Goal: Task Accomplishment & Management: Use online tool/utility

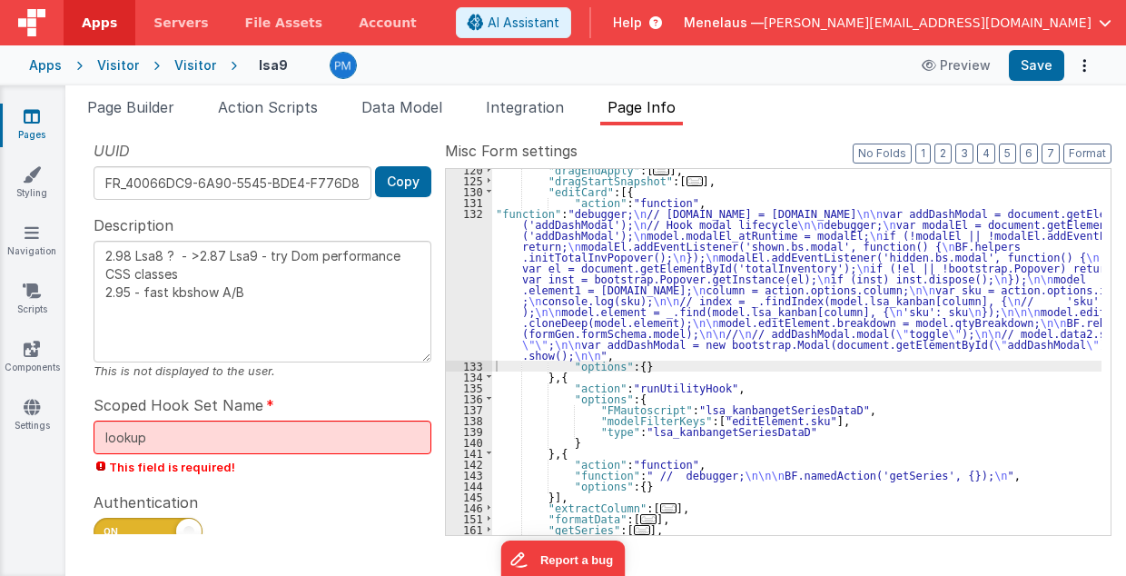
scroll to position [295, 0]
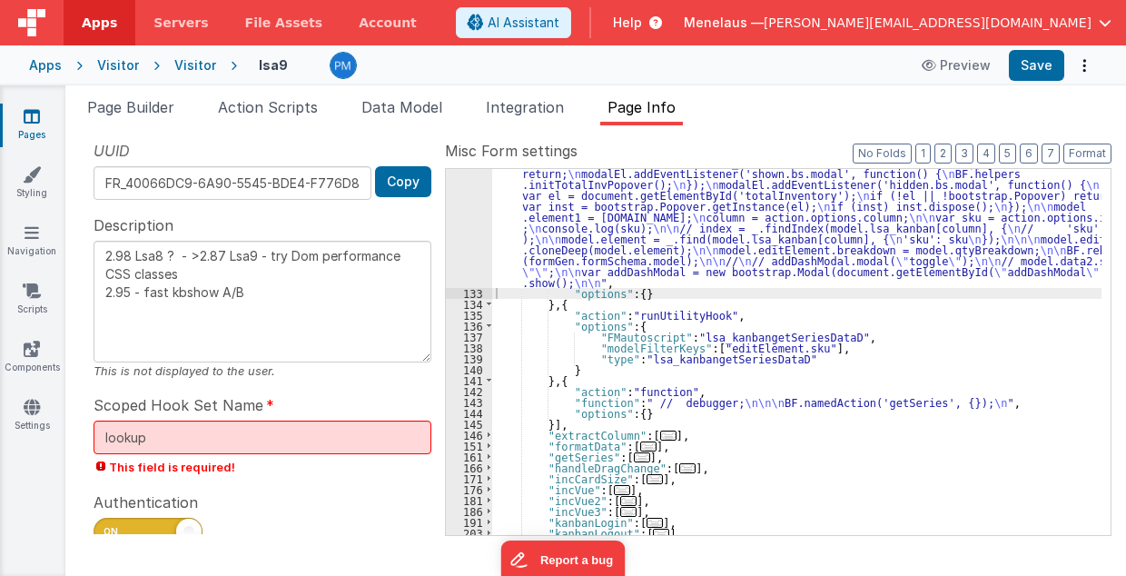
drag, startPoint x: 785, startPoint y: 405, endPoint x: 734, endPoint y: 449, distance: 67.0
click at [785, 405] on div ""function" : "debugger; \n // [DOMAIN_NAME] = [DOMAIN_NAME] \n\n var addDashMod…" at bounding box center [797, 400] width 610 height 531
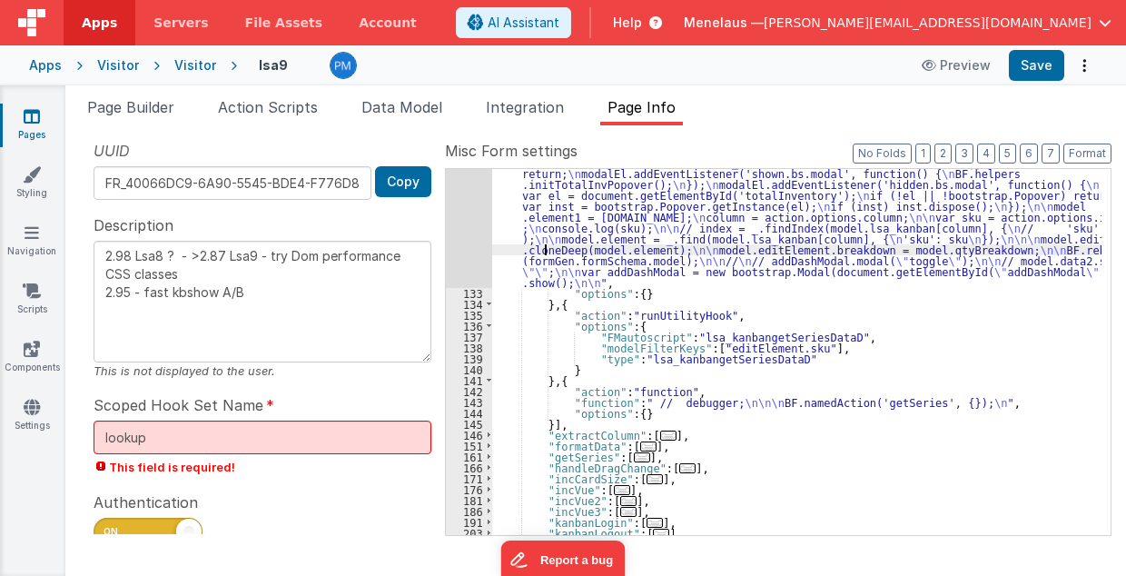
click at [542, 249] on div ""function" : "debugger; \n // [DOMAIN_NAME] = [DOMAIN_NAME] \n\n var addDashMod…" at bounding box center [797, 400] width 610 height 531
click at [469, 253] on div "132" at bounding box center [469, 211] width 46 height 153
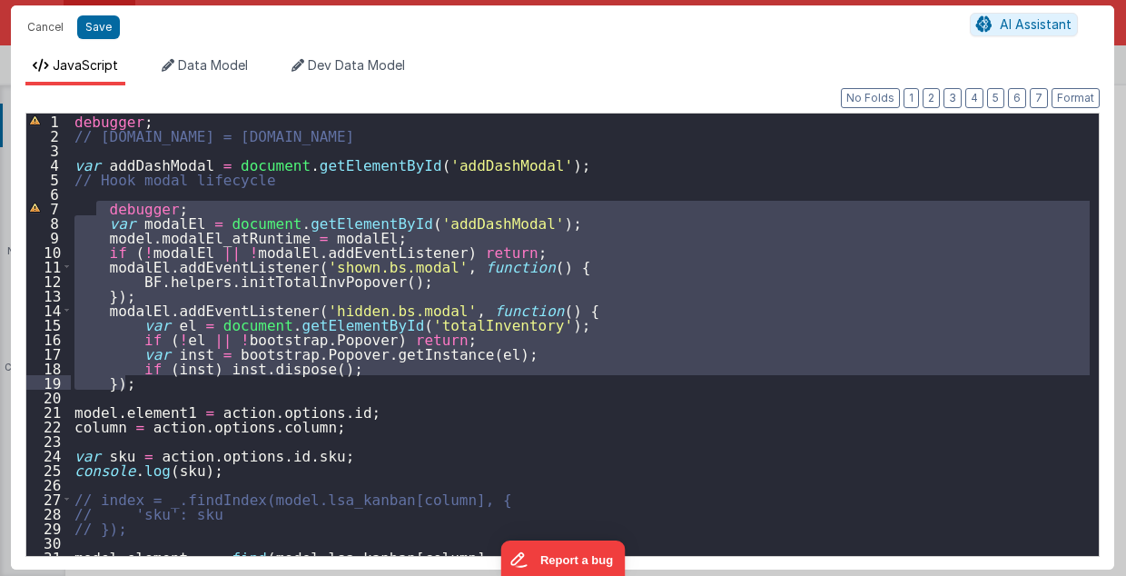
drag, startPoint x: 95, startPoint y: 207, endPoint x: 153, endPoint y: 377, distance: 179.3
click at [153, 377] on div "debugger ; // [DOMAIN_NAME] = [DOMAIN_NAME] var addDashModal = document . getEl…" at bounding box center [581, 350] width 1020 height 472
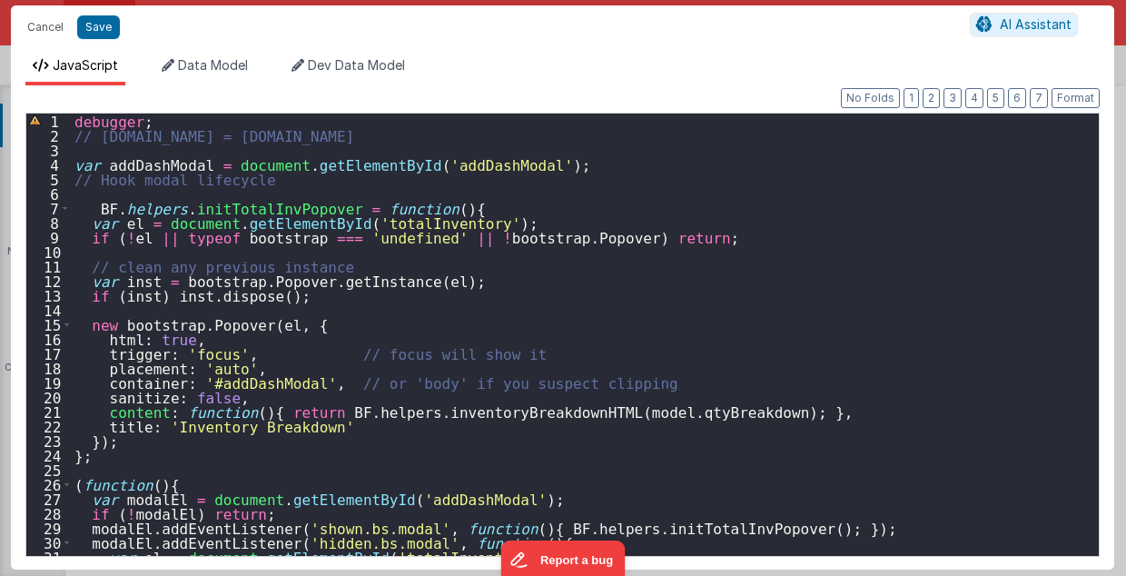
scroll to position [0, 0]
click at [111, 206] on div "debugger ; // [DOMAIN_NAME] = [DOMAIN_NAME] var addDashModal = document . getEl…" at bounding box center [581, 350] width 1020 height 472
click at [51, 26] on button "Cancel" at bounding box center [45, 27] width 55 height 25
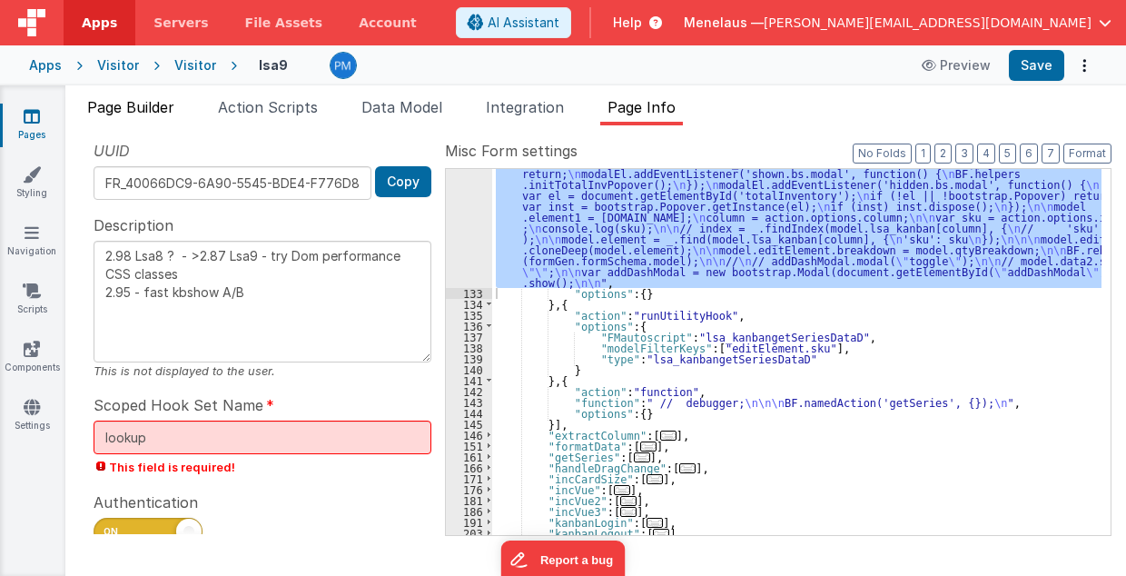
click at [125, 114] on span "Page Builder" at bounding box center [130, 107] width 87 height 18
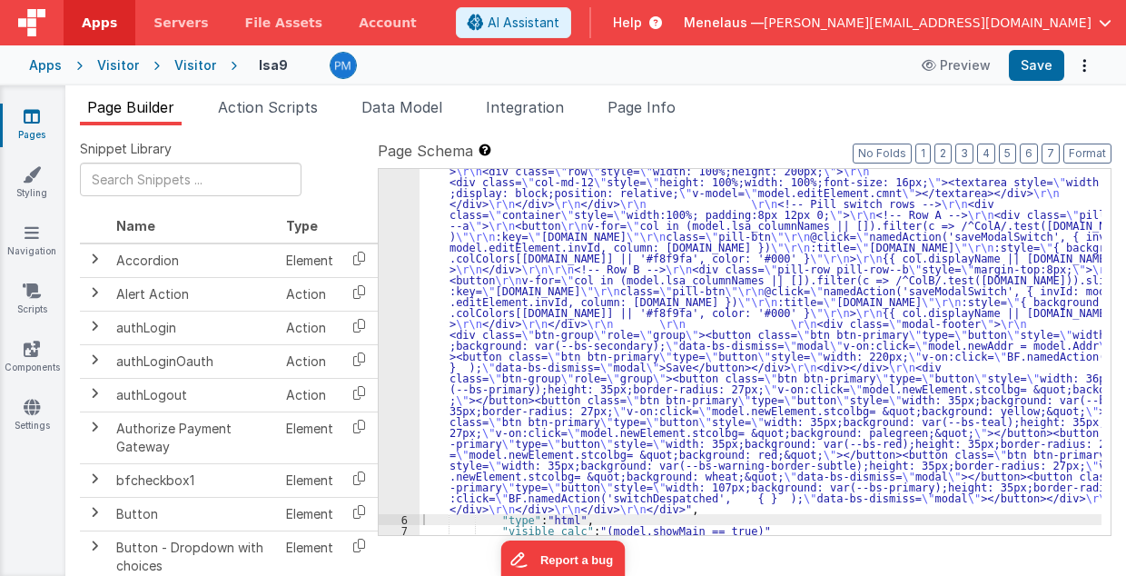
click at [531, 309] on div ""html" : "<div class= \" modal modal-xlg \" role= \" dialog \" tabindex= \" -1 …" at bounding box center [761, 376] width 683 height 1032
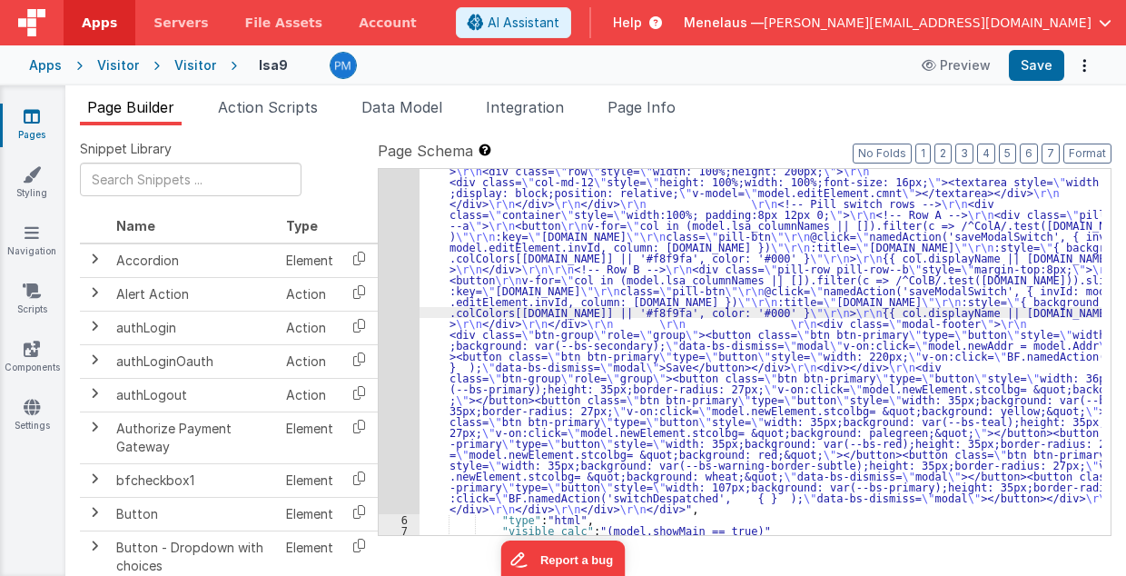
click at [400, 324] on div "5" at bounding box center [399, 187] width 41 height 654
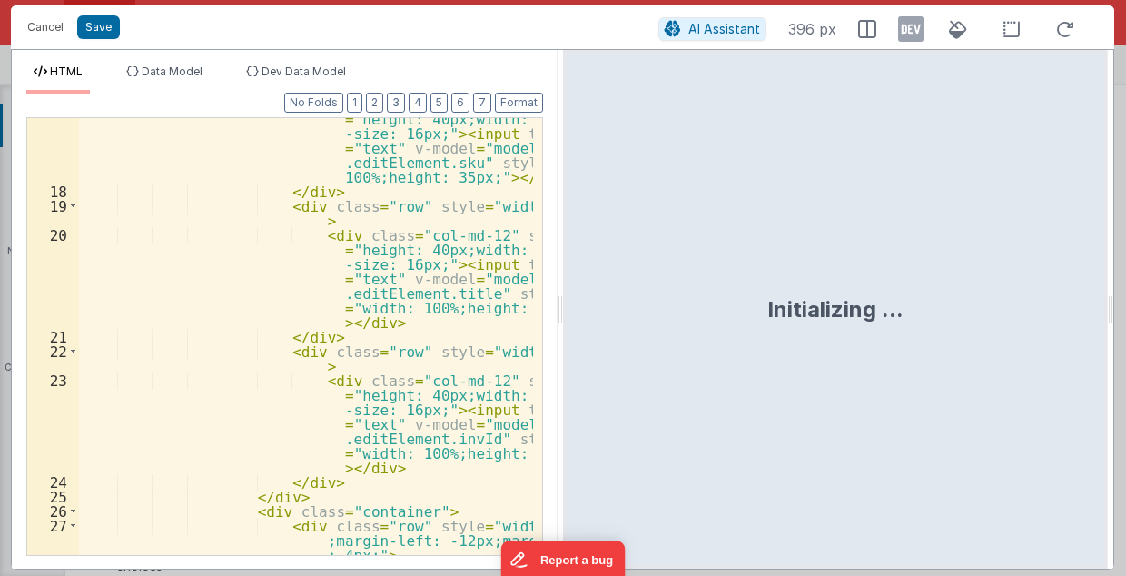
scroll to position [509, 0]
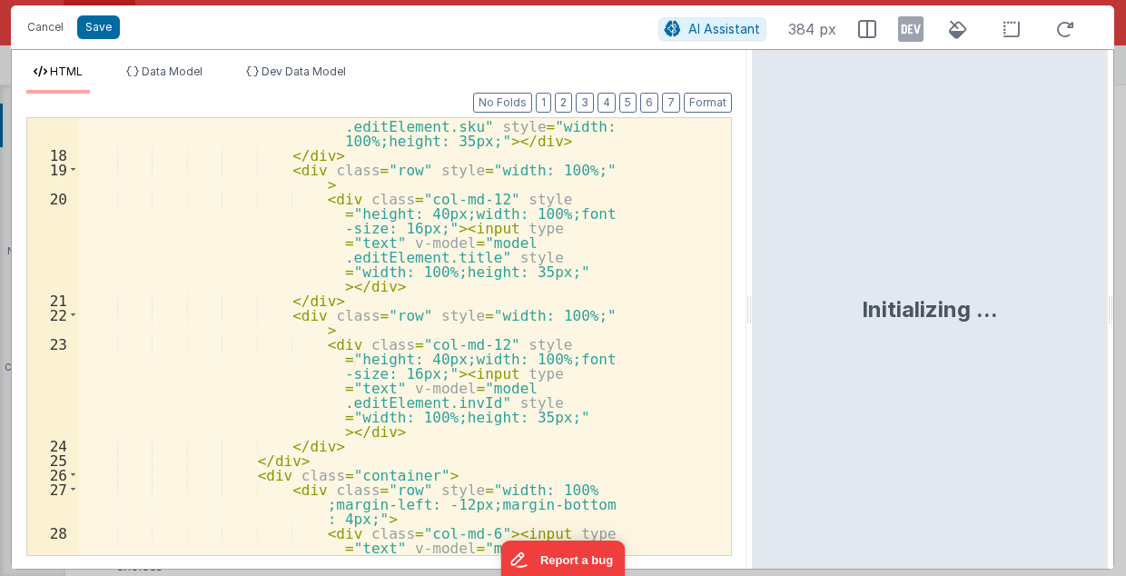
drag, startPoint x: 561, startPoint y: 312, endPoint x: 754, endPoint y: 313, distance: 192.6
click at [754, 313] on html "Cancel Save AI Assistant 384 px HTML Data Model Dev Data Model Format 7 6 5 4 3…" at bounding box center [563, 288] width 1126 height 576
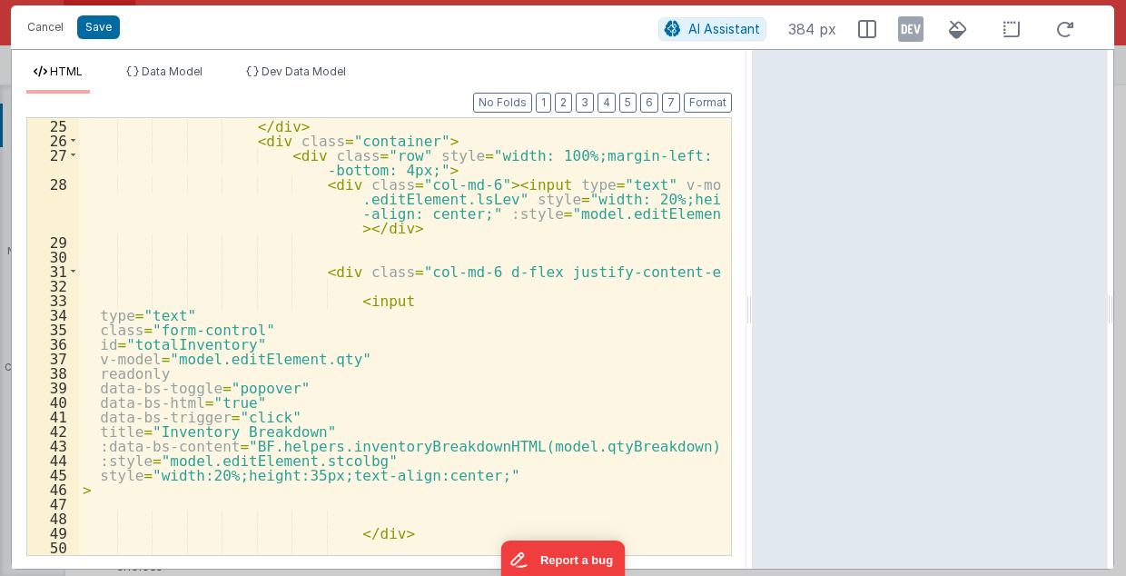
scroll to position [581, 0]
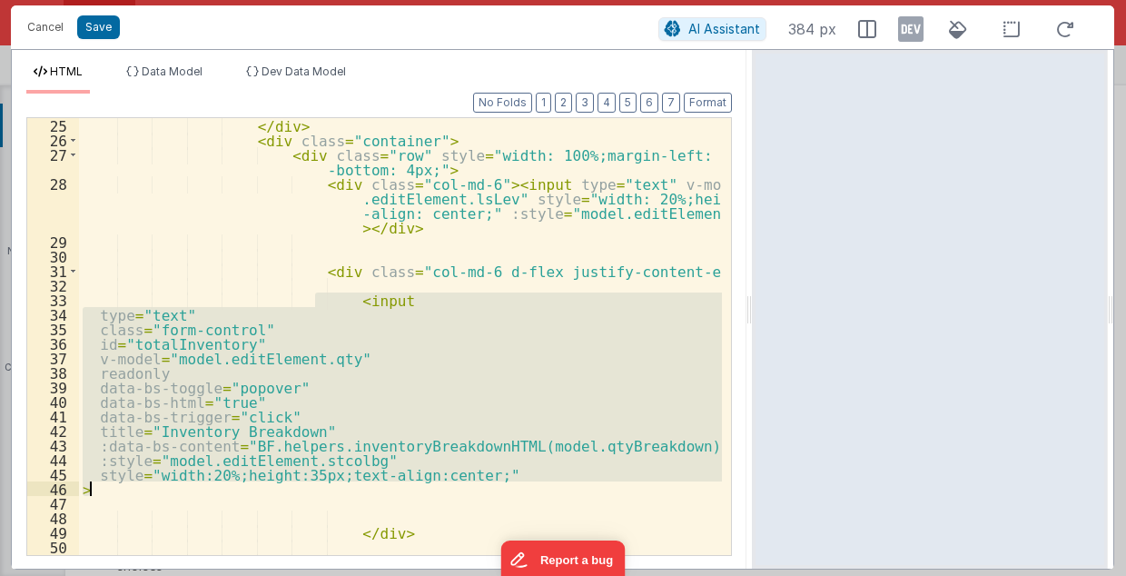
drag, startPoint x: 314, startPoint y: 298, endPoint x: 198, endPoint y: 483, distance: 218.8
click at [198, 483] on div "</ div > < div class = "container" > < div class = "row" style = "width: 100%;m…" at bounding box center [401, 352] width 644 height 468
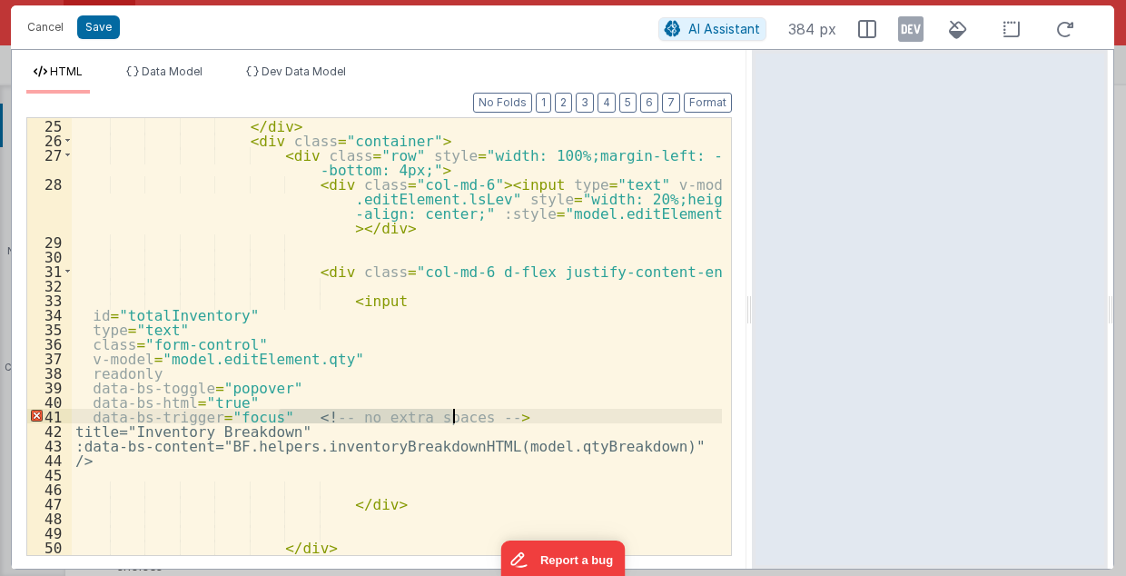
drag, startPoint x: 280, startPoint y: 414, endPoint x: 461, endPoint y: 414, distance: 181.7
click at [461, 414] on div "</ div > < div class = "container" > < div class = "row" style = "width: 100%;m…" at bounding box center [397, 352] width 651 height 468
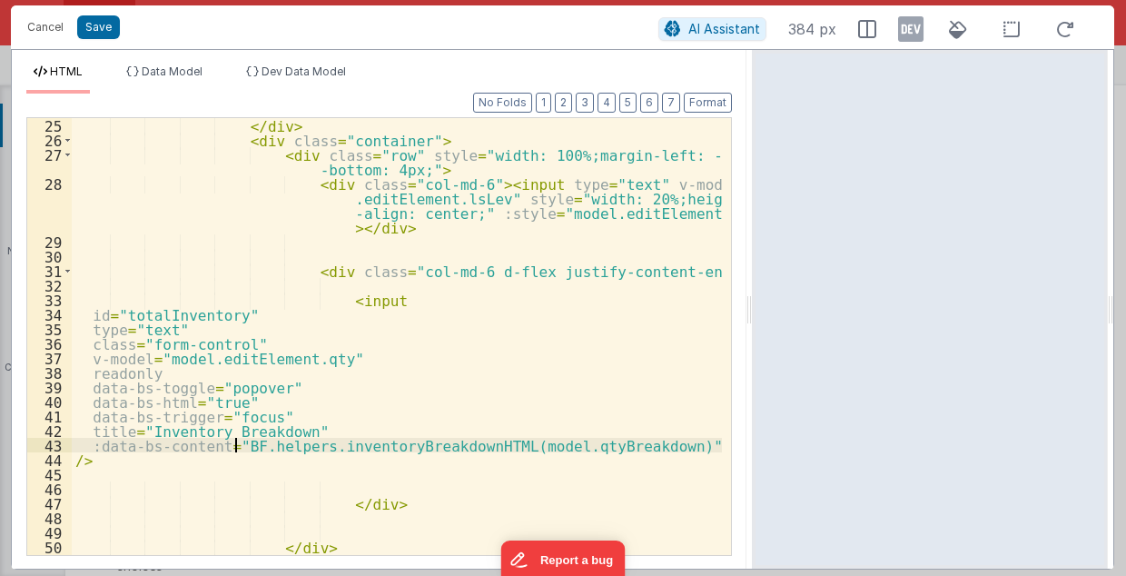
click at [233, 445] on div "</ div > < div class = "container" > < div class = "row" style = "width: 100%;m…" at bounding box center [397, 352] width 651 height 468
click at [88, 33] on button "Save" at bounding box center [98, 27] width 43 height 24
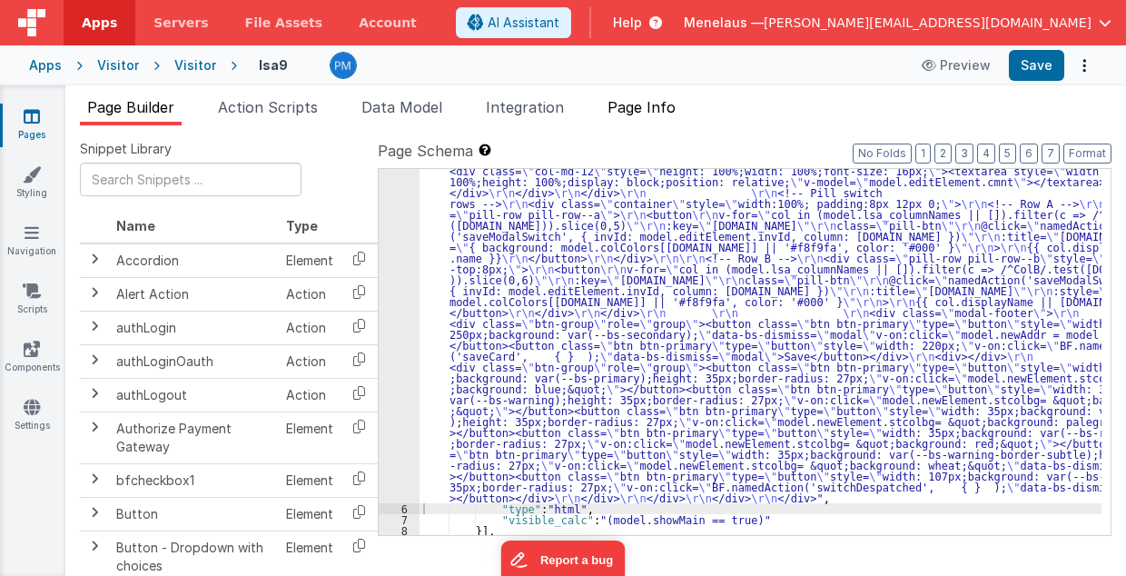
click at [670, 110] on span "Page Info" at bounding box center [642, 107] width 68 height 18
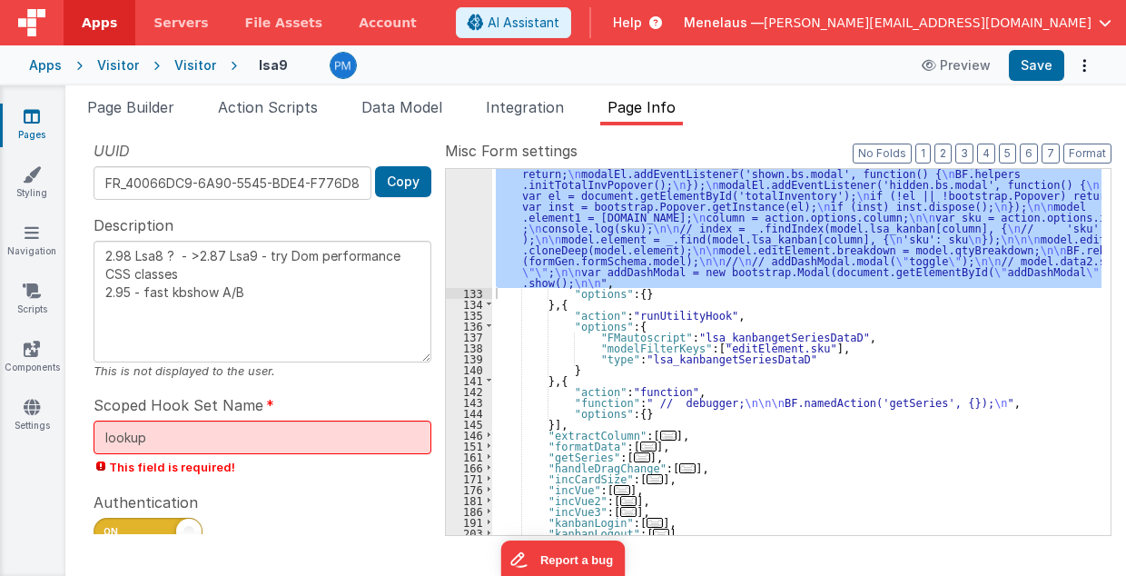
scroll to position [150, 0]
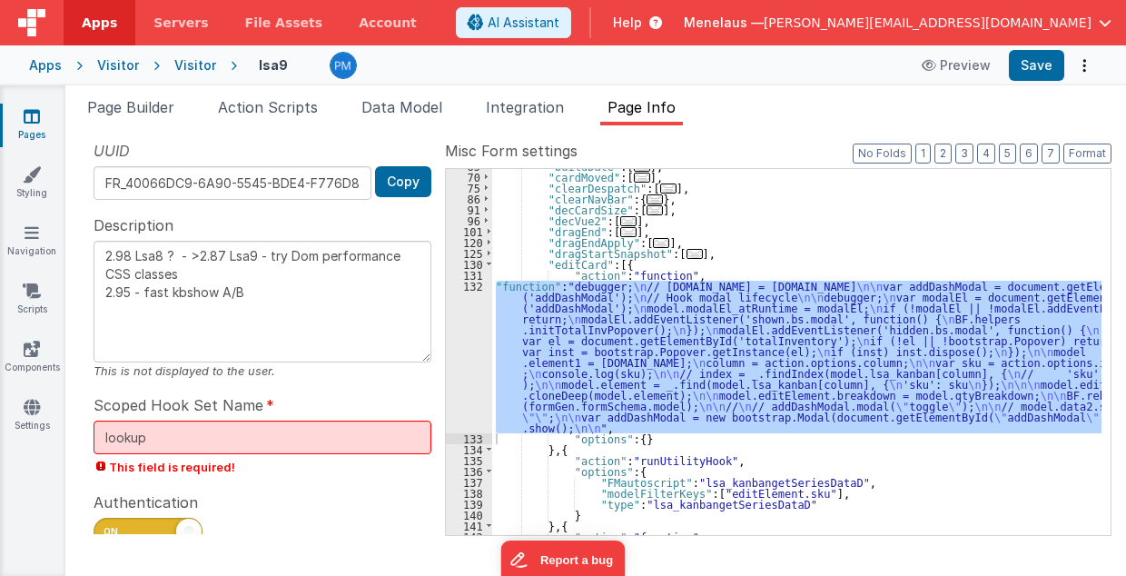
click at [609, 349] on div ""buildDate" : [ ... ] , "cardMoved" : [ ... ] , "clearDespatch" : [ ... ] , "cl…" at bounding box center [797, 352] width 610 height 366
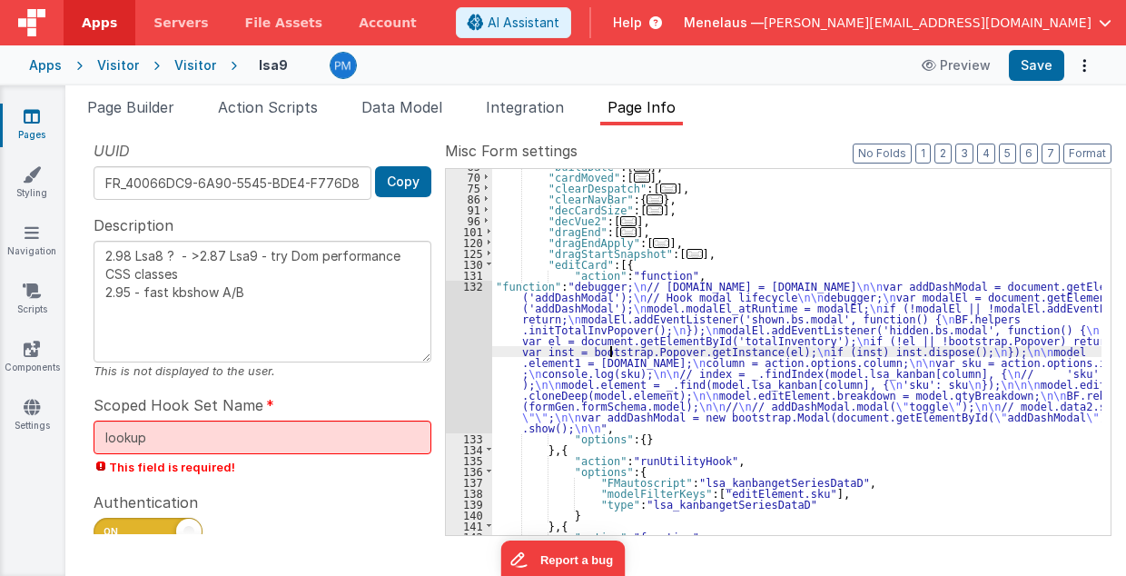
click at [474, 372] on div "132" at bounding box center [469, 357] width 46 height 153
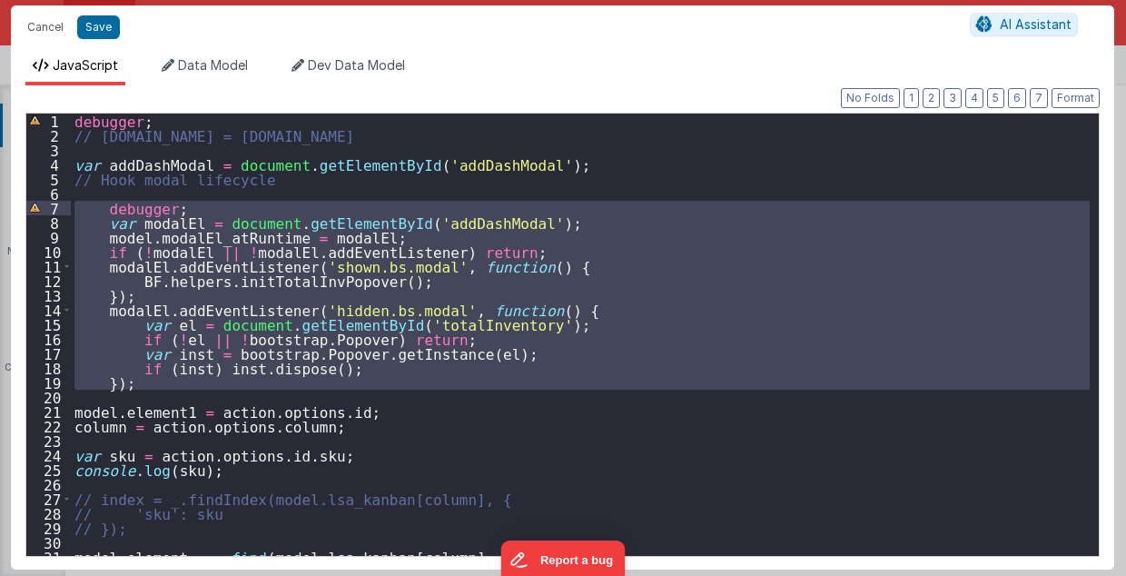
drag, startPoint x: 131, startPoint y: 394, endPoint x: 71, endPoint y: 204, distance: 199.1
click at [71, 204] on div "debugger ; // [DOMAIN_NAME] = [DOMAIN_NAME] var addDashModal = document . getEl…" at bounding box center [581, 350] width 1020 height 472
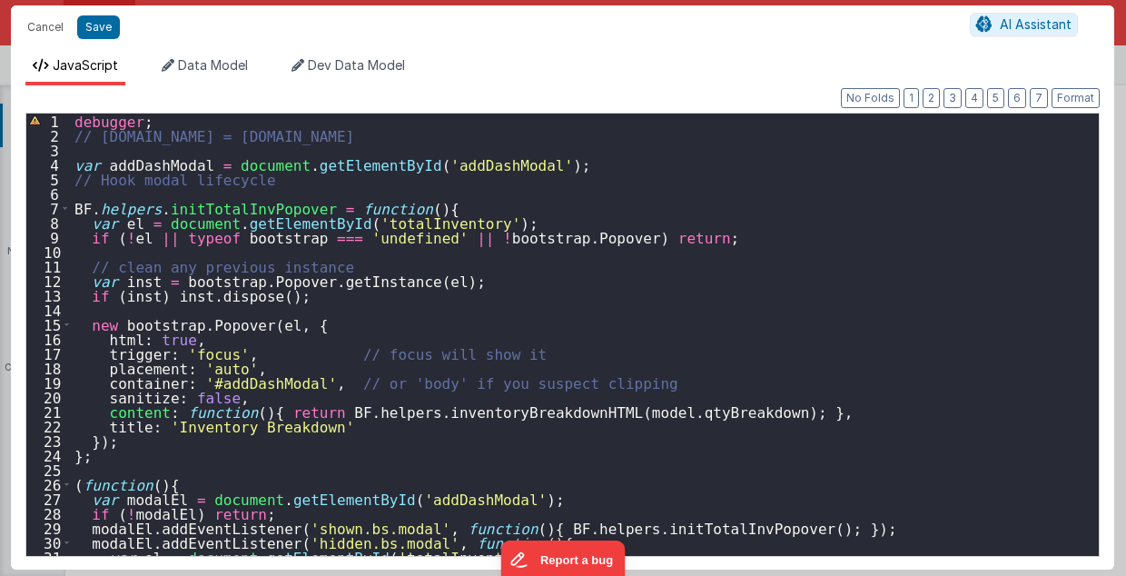
scroll to position [0, 0]
drag, startPoint x: 87, startPoint y: 203, endPoint x: 73, endPoint y: 205, distance: 14.6
click at [73, 205] on div "debugger ; // [DOMAIN_NAME] = [DOMAIN_NAME] var addDashModal = document . getEl…" at bounding box center [581, 350] width 1020 height 472
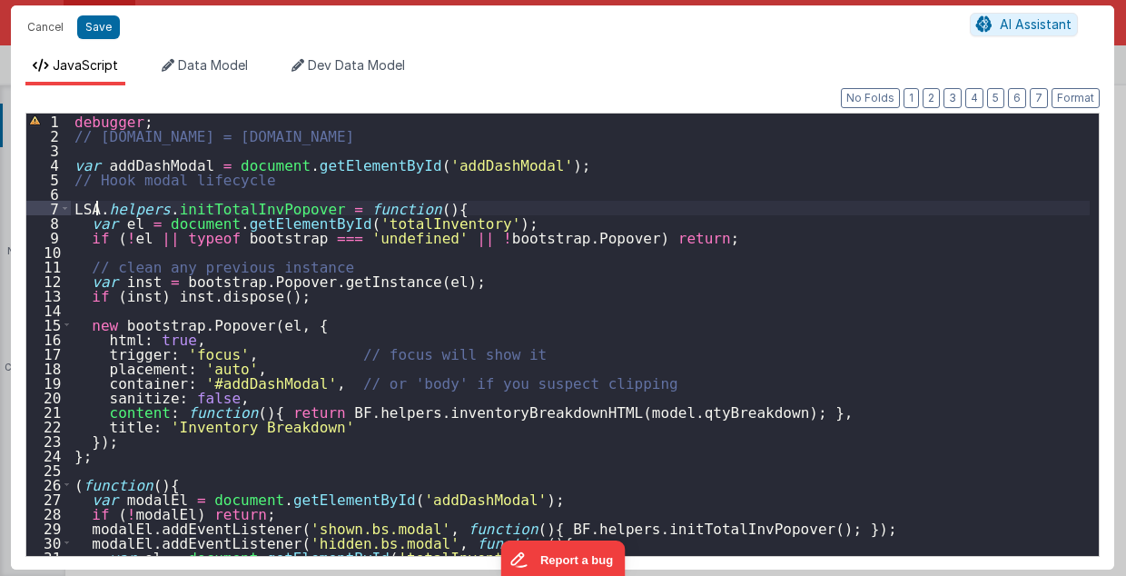
click at [322, 411] on div "debugger ; // [DOMAIN_NAME] = [DOMAIN_NAME] var addDashModal = document . getEl…" at bounding box center [581, 350] width 1020 height 472
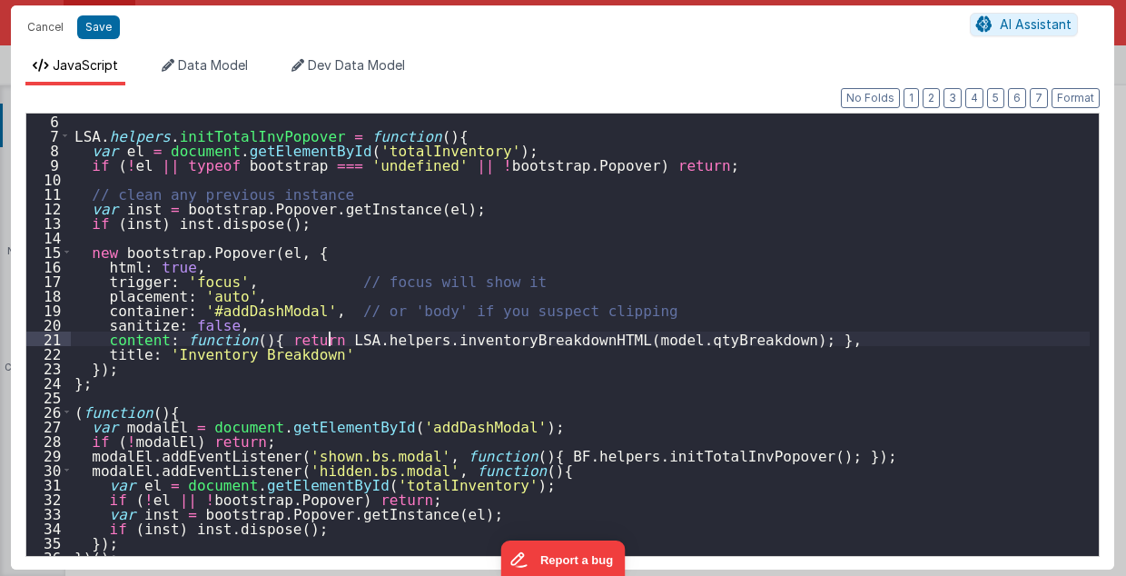
scroll to position [73, 0]
click at [506, 454] on div "LSA . helpers . initTotalInvPopover = function ( ) { var el = document . getEle…" at bounding box center [581, 350] width 1020 height 472
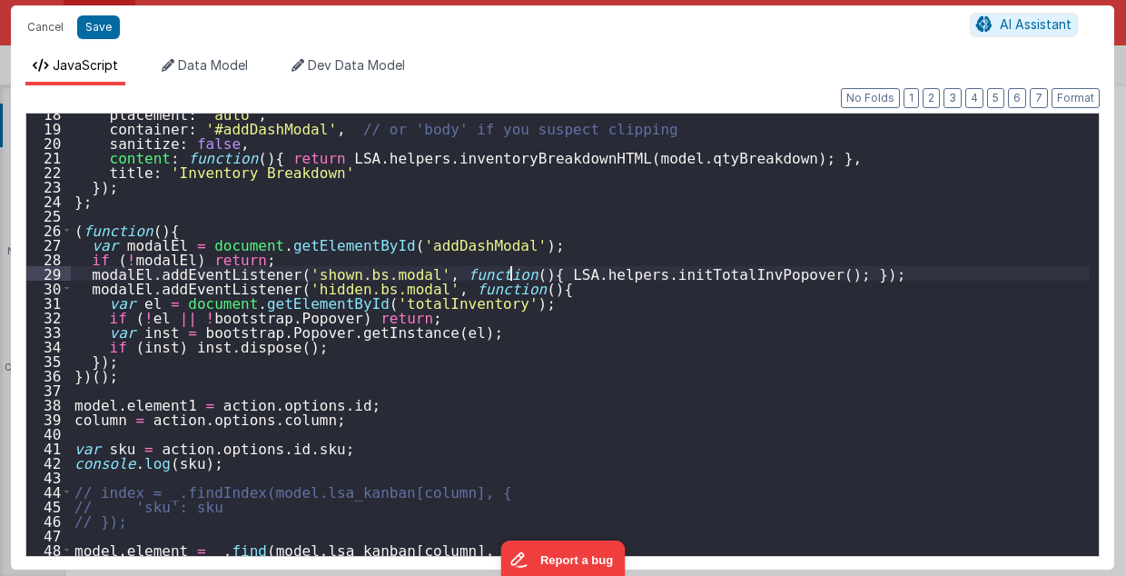
scroll to position [218, 0]
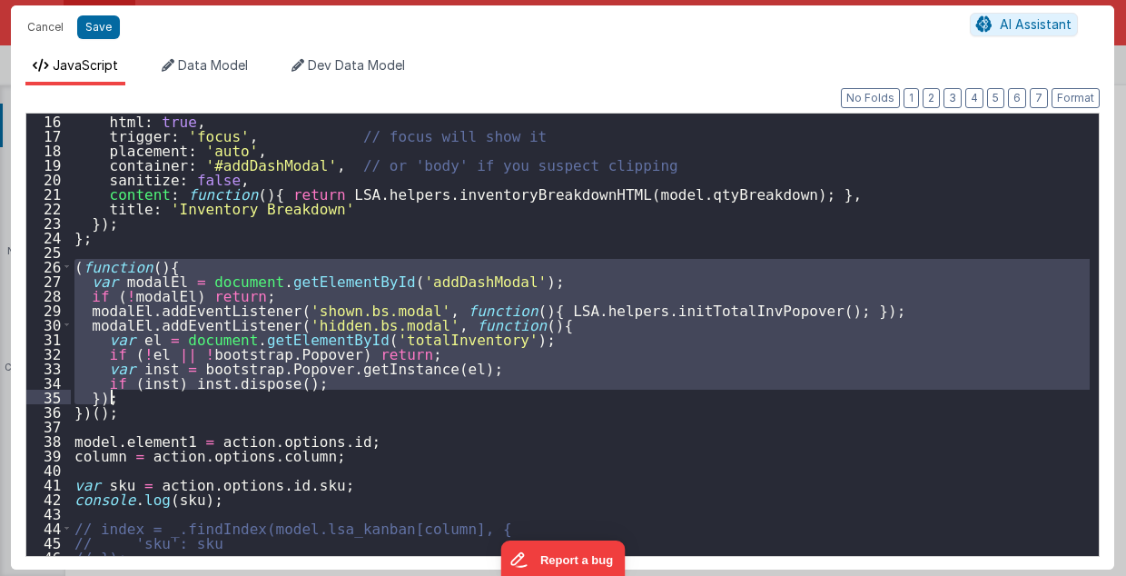
drag, startPoint x: 75, startPoint y: 265, endPoint x: 134, endPoint y: 398, distance: 144.8
click at [134, 398] on div "html : true , trigger : 'focus' , // focus will show it placement : 'auto' , co…" at bounding box center [581, 350] width 1020 height 472
click at [100, 25] on button "Save" at bounding box center [98, 27] width 43 height 24
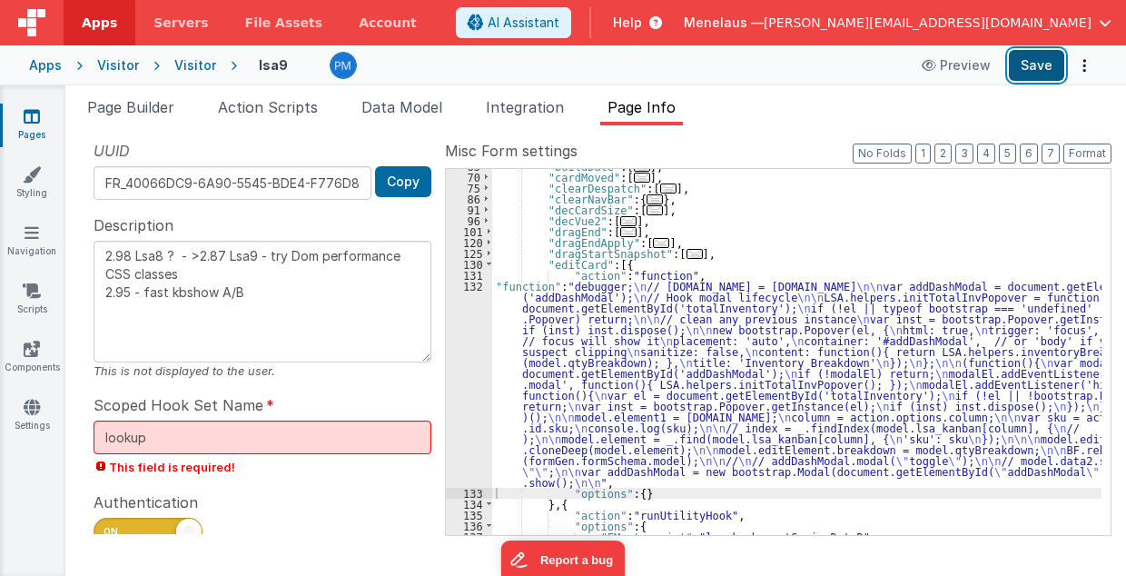
click at [1034, 67] on button "Save" at bounding box center [1036, 65] width 55 height 31
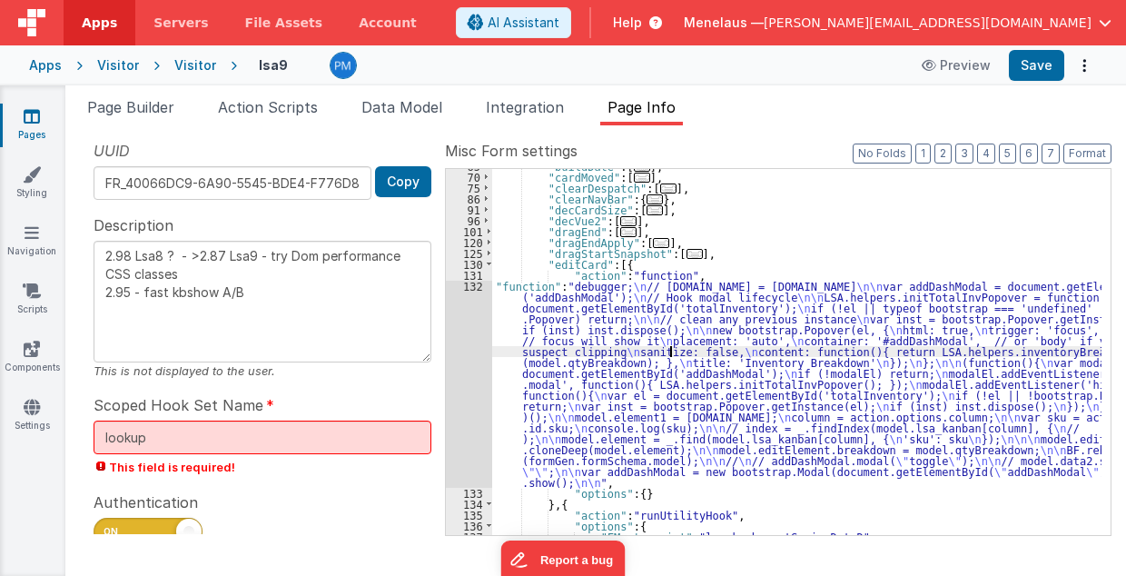
click at [668, 352] on div ""buildDate" : [ ... ] , "cardMoved" : [ ... ] , "clearDespatch" : [ ... ] , "cl…" at bounding box center [797, 355] width 610 height 389
click at [478, 381] on div "132" at bounding box center [469, 384] width 46 height 207
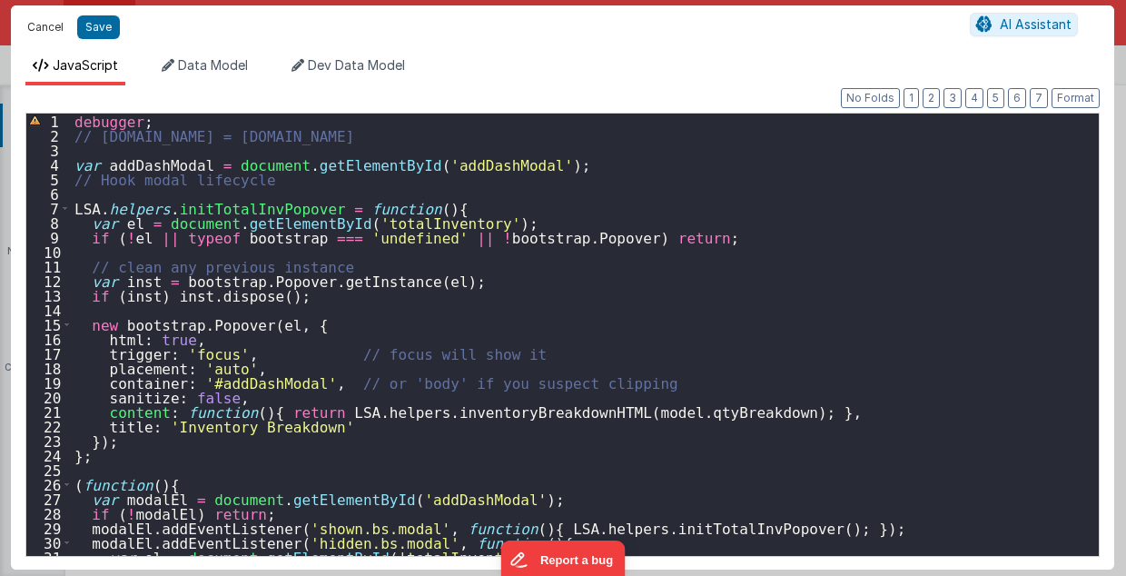
click at [53, 25] on button "Cancel" at bounding box center [45, 27] width 55 height 25
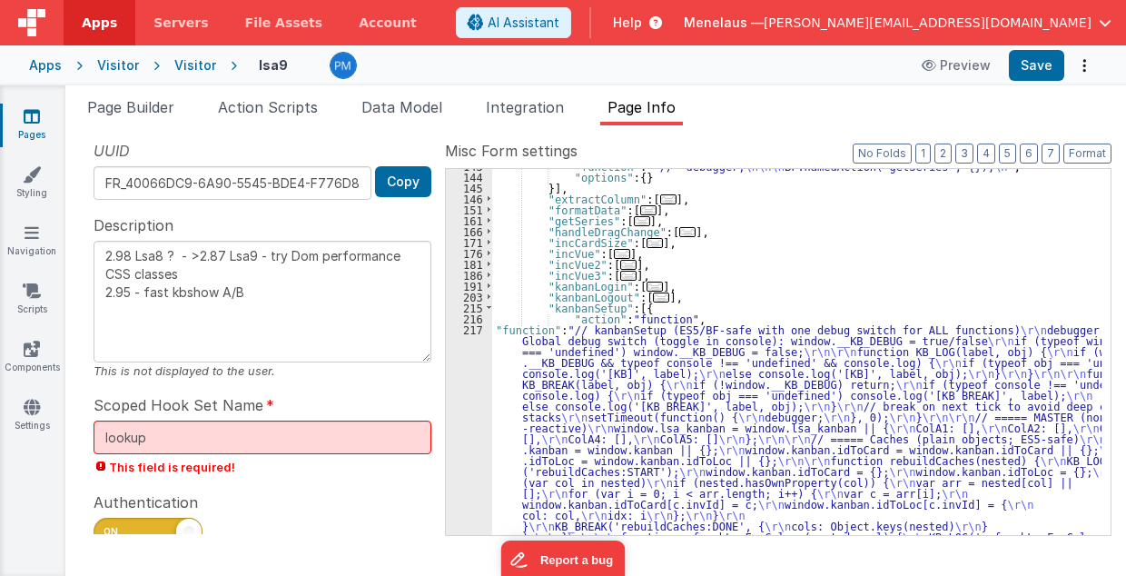
scroll to position [586, 0]
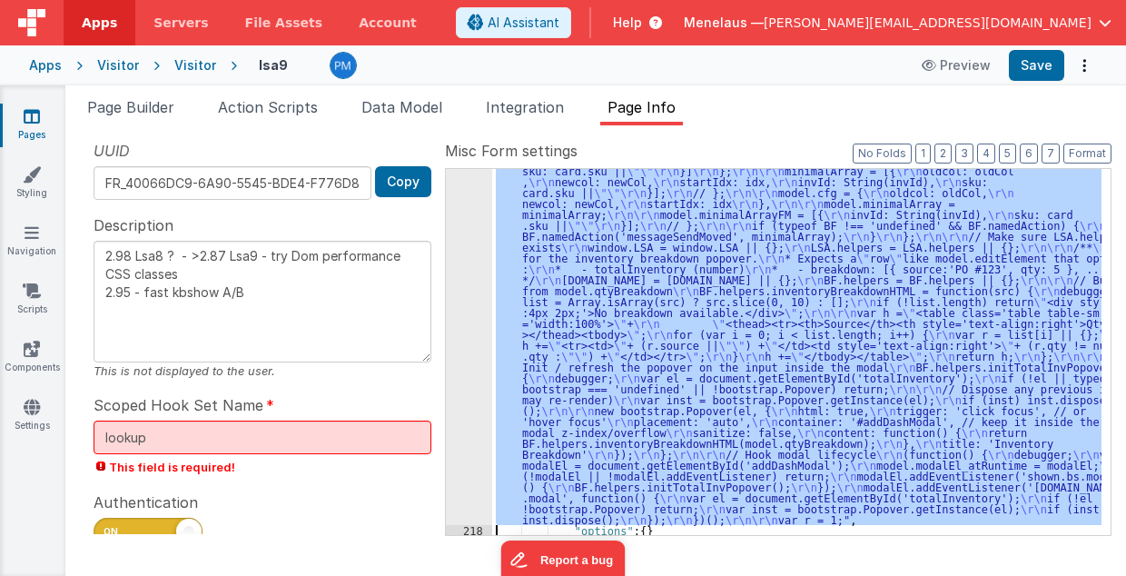
scroll to position [2467, 0]
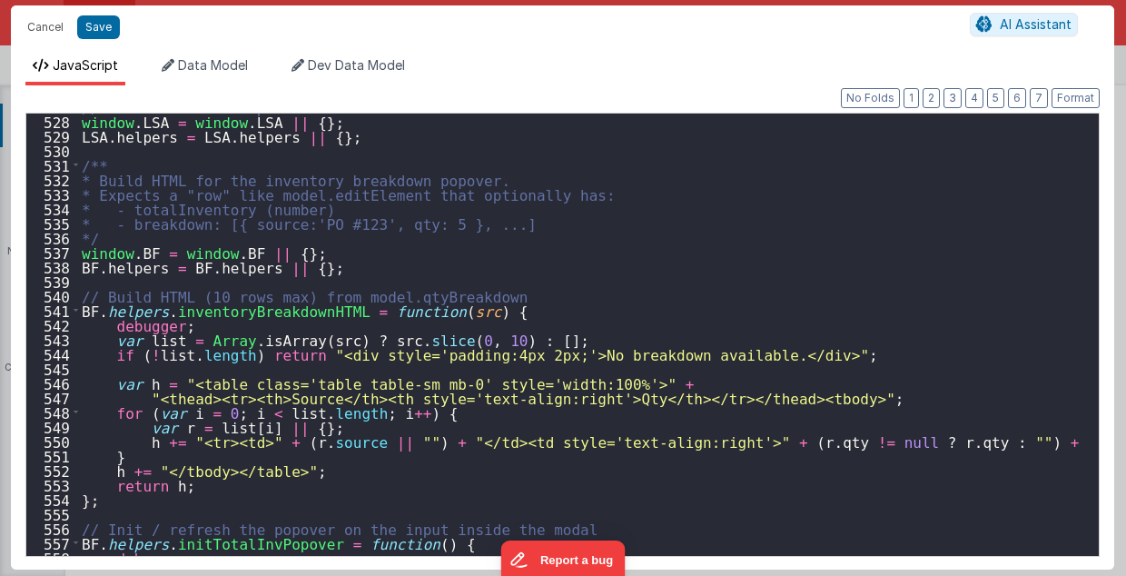
scroll to position [7659, 0]
drag, startPoint x: 28, startPoint y: 24, endPoint x: 0, endPoint y: 9, distance: 31.7
click at [28, 24] on button "Cancel" at bounding box center [45, 27] width 55 height 25
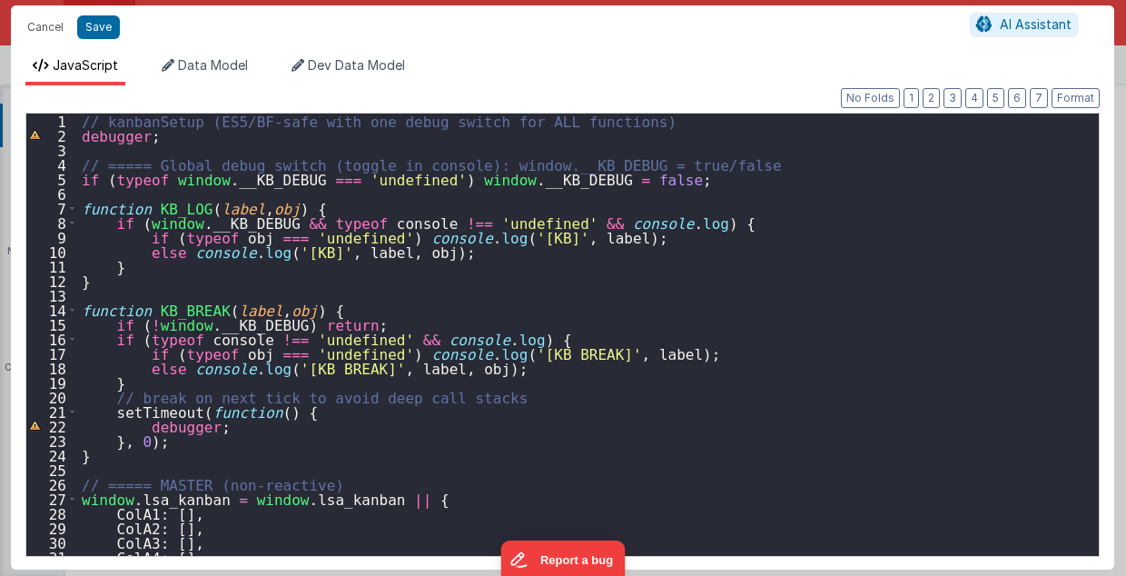
scroll to position [36, 0]
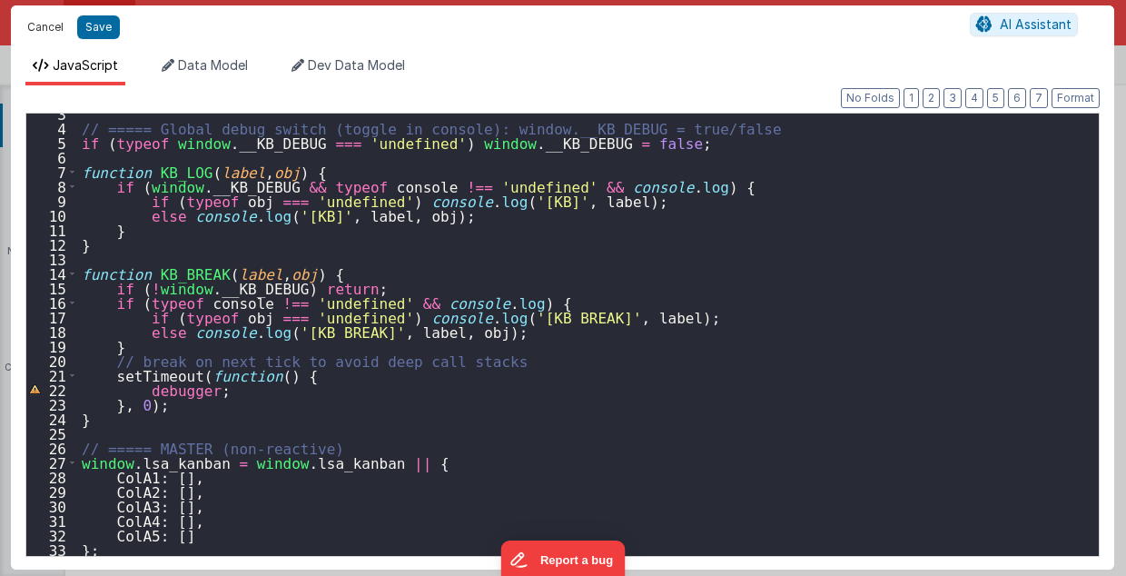
click at [29, 30] on button "Cancel" at bounding box center [45, 27] width 55 height 25
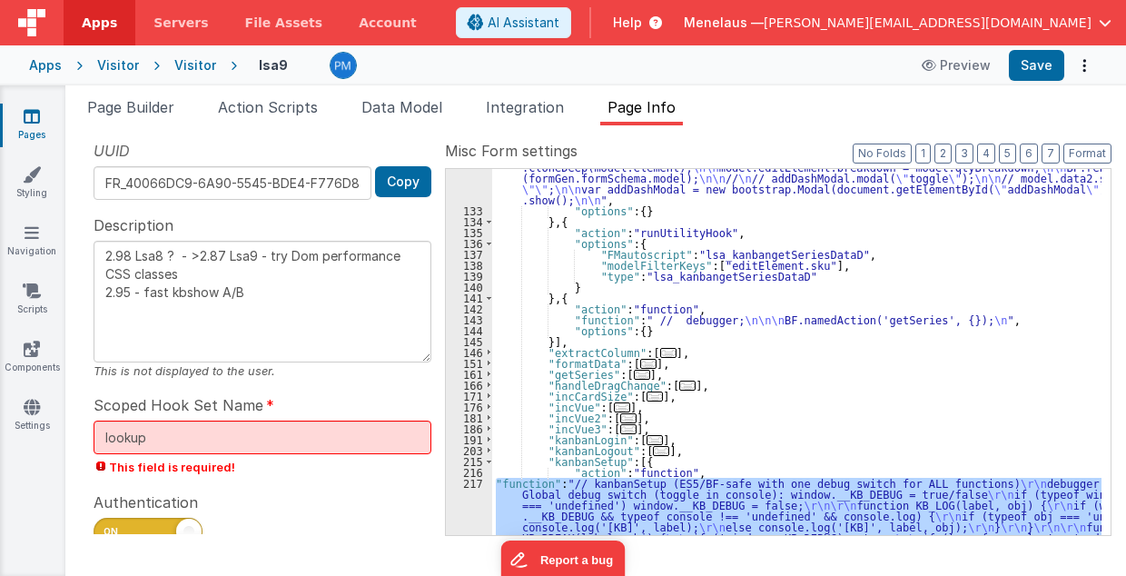
scroll to position [178, 0]
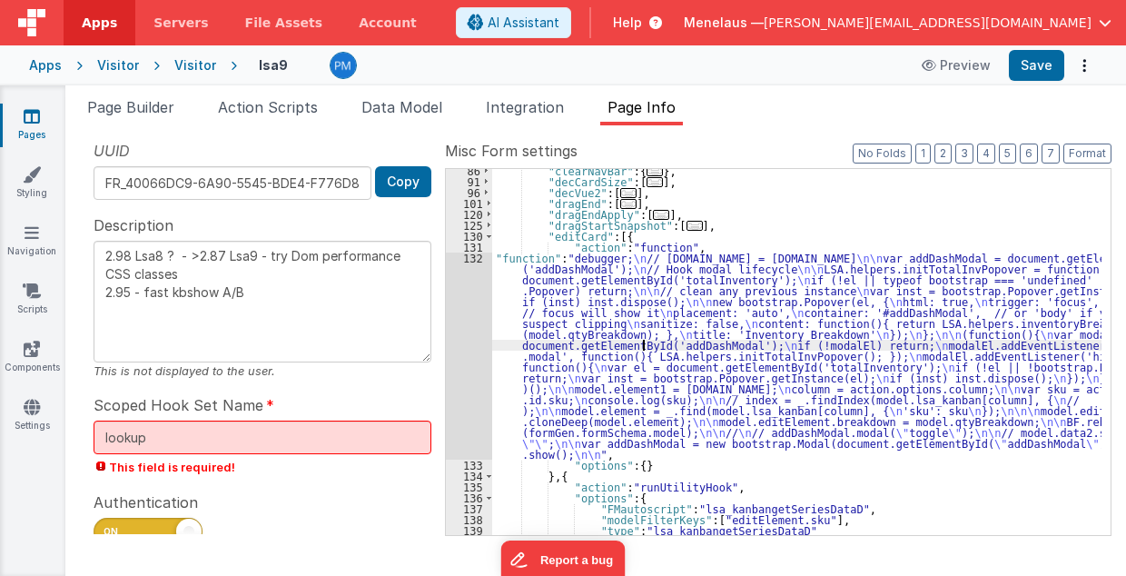
click at [645, 342] on div ""clearNavBar" : { ... } , "decCardSize" : [ ... ] , "decVue2" : [ ... ] , "drag…" at bounding box center [797, 359] width 610 height 389
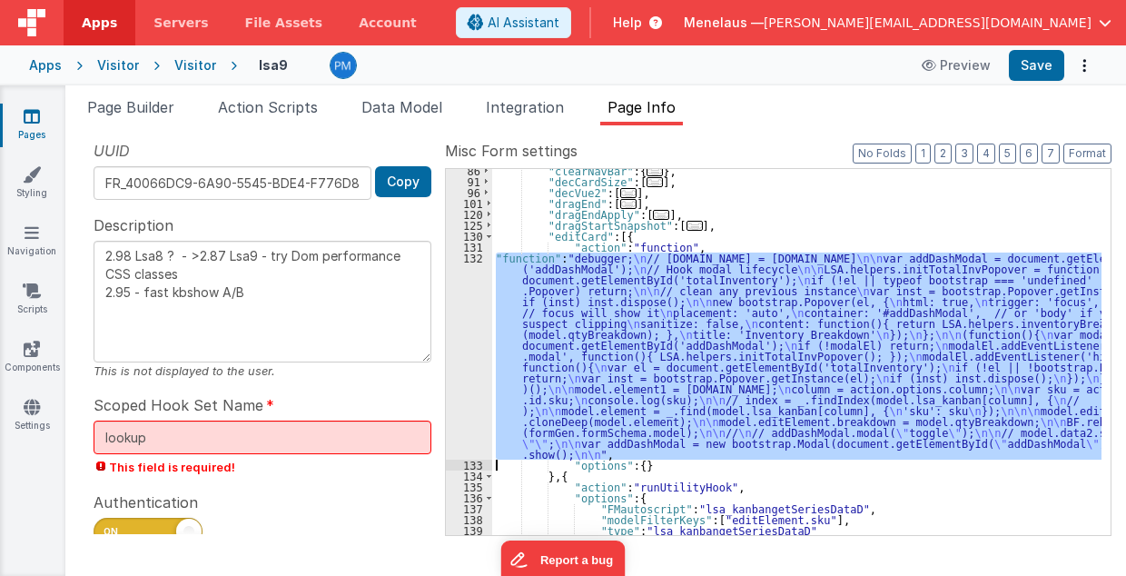
click at [472, 352] on div "132" at bounding box center [469, 356] width 46 height 207
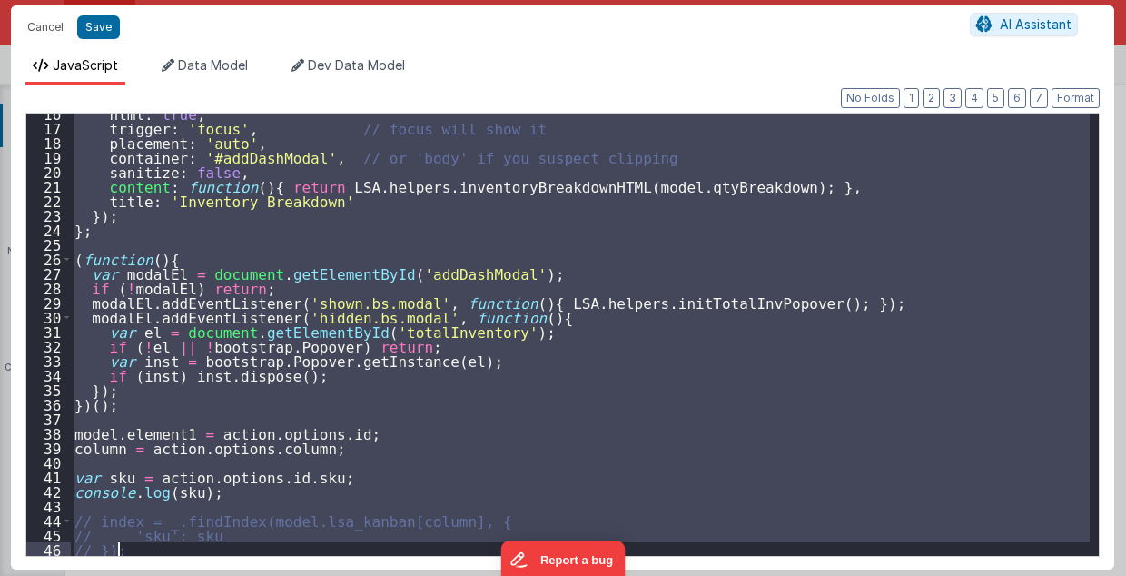
scroll to position [269, 0]
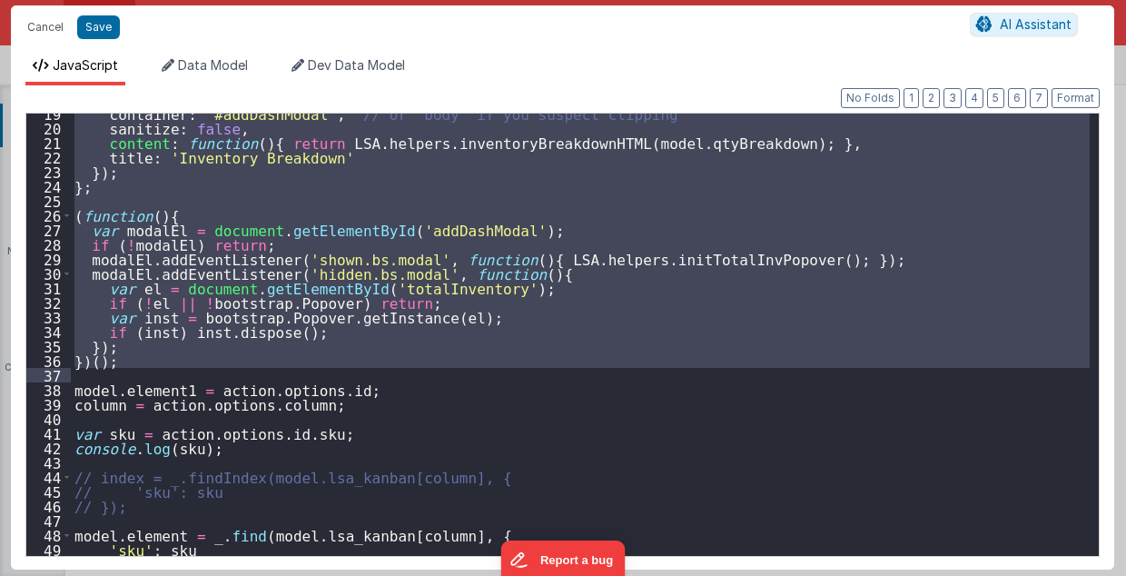
drag, startPoint x: 73, startPoint y: 202, endPoint x: 100, endPoint y: 378, distance: 178.3
click at [100, 378] on div "container : '#addDashModal' , // or 'body' if you suspect clipping sanitize : f…" at bounding box center [581, 342] width 1020 height 472
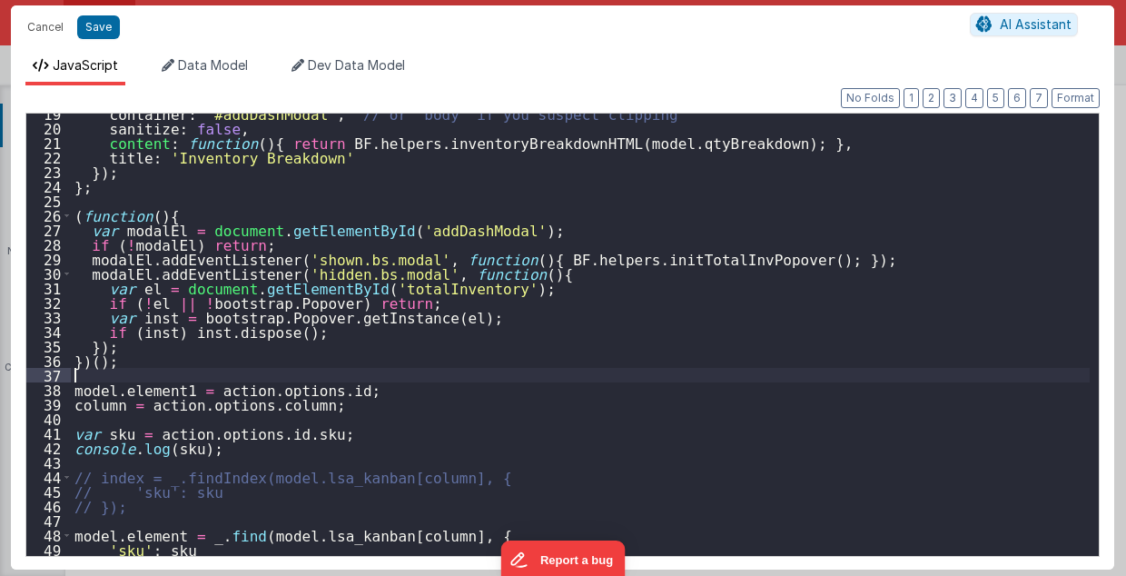
type textarea "2.98 Lsa8 ? - >2.87 Lsa9 - try Dom performance CSS classes 2.95 - fast kbshow A…"
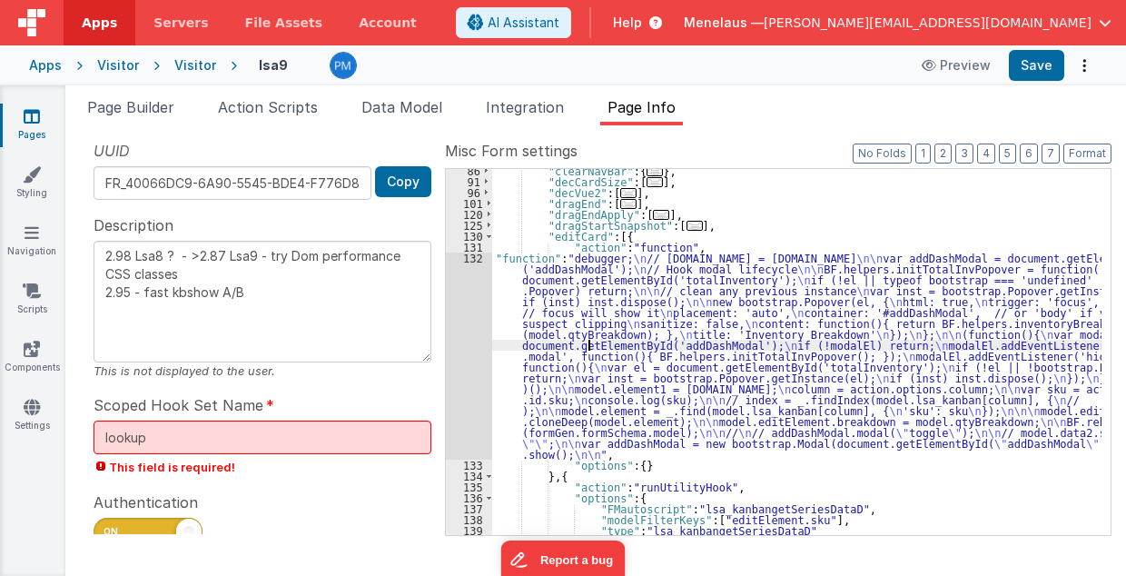
click at [590, 342] on div ""clearNavBar" : { ... } , "decCardSize" : [ ... ] , "decVue2" : [ ... ] , "drag…" at bounding box center [797, 359] width 610 height 389
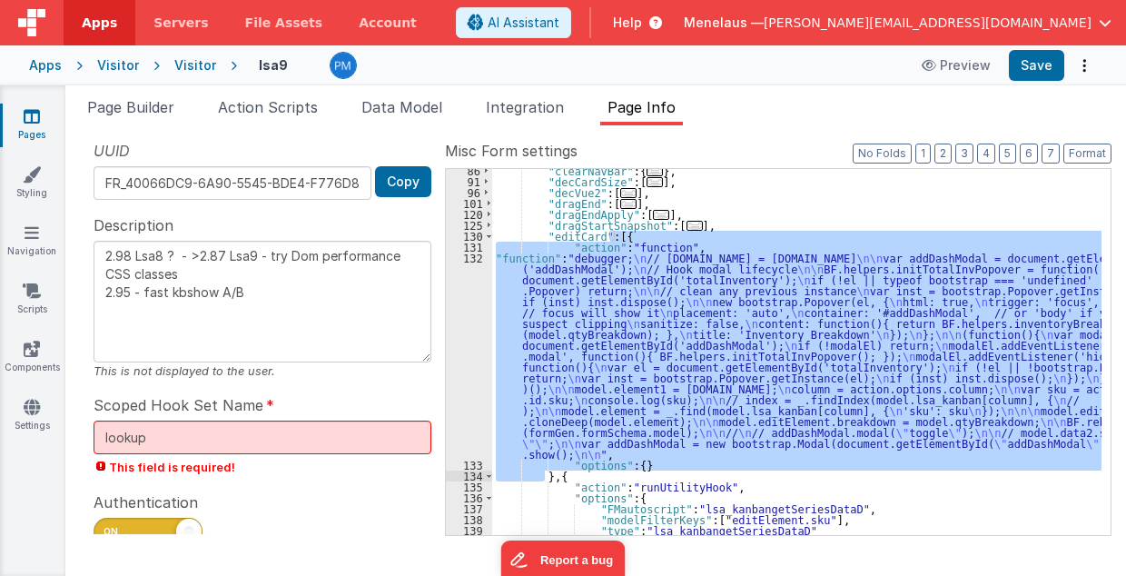
drag, startPoint x: 609, startPoint y: 240, endPoint x: 545, endPoint y: 479, distance: 247.2
click at [545, 479] on div ""clearNavBar" : { ... } , "decCardSize" : [ ... ] , "decVue2" : [ ... ] , "drag…" at bounding box center [797, 359] width 610 height 389
click at [545, 479] on div ""clearNavBar" : { ... } , "decCardSize" : [ ... ] , "decVue2" : [ ... ] , "drag…" at bounding box center [797, 352] width 610 height 366
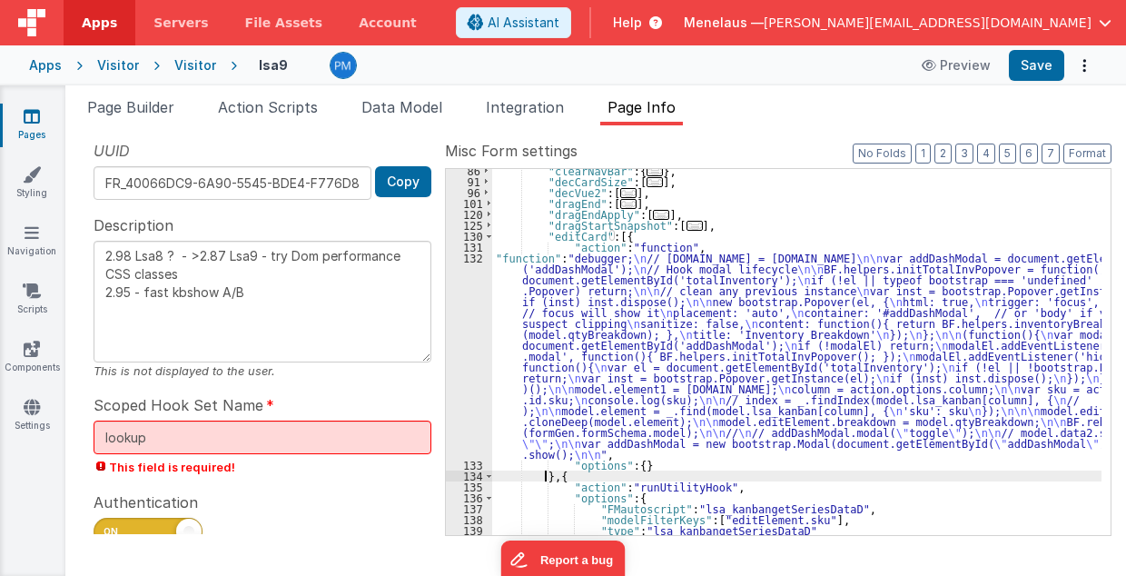
paste textarea
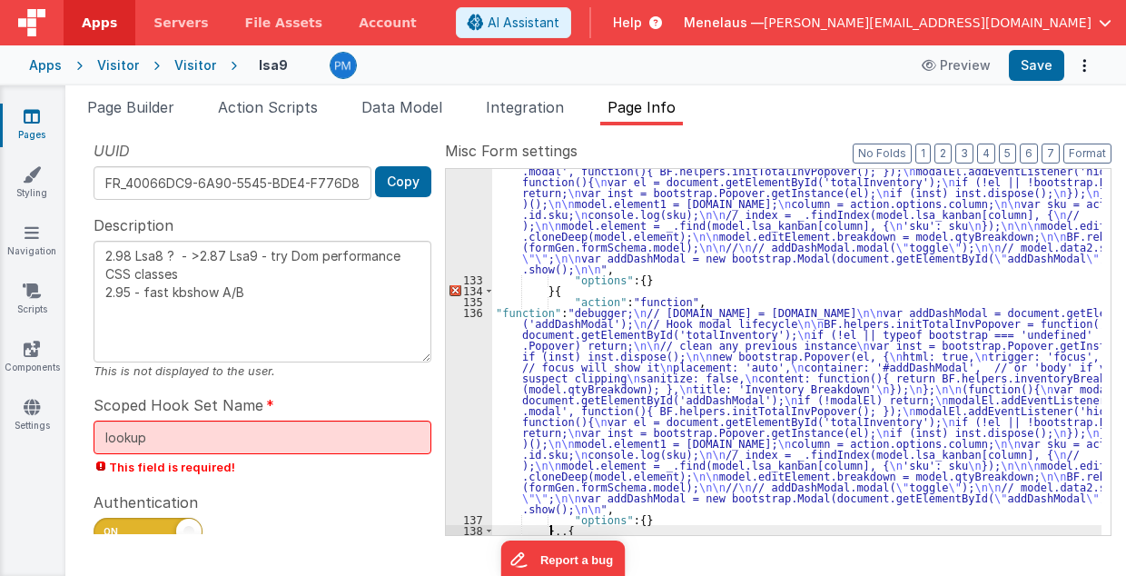
click at [578, 352] on div ""function" : "debugger; \n // [DOMAIN_NAME] = [DOMAIN_NAME] \n\n var addDashMod…" at bounding box center [797, 359] width 610 height 585
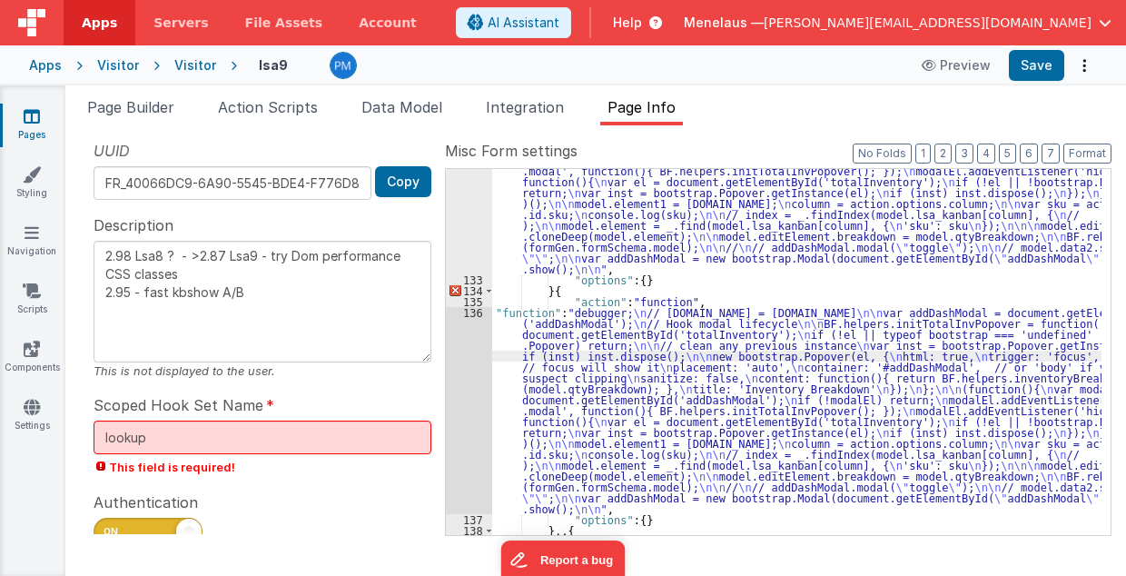
click at [476, 392] on div "136" at bounding box center [469, 410] width 46 height 207
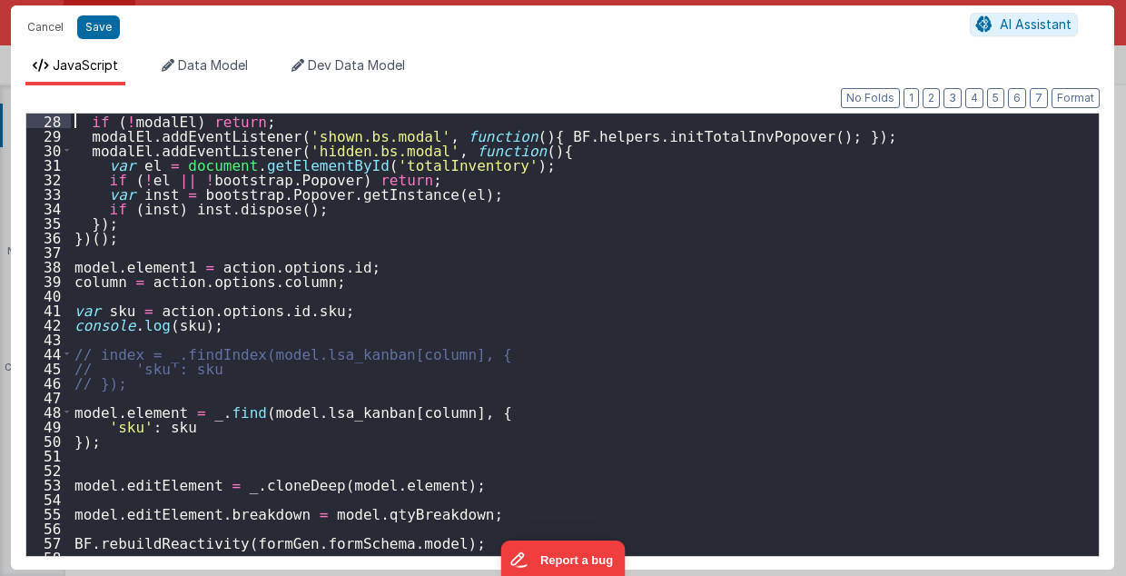
scroll to position [291, 0]
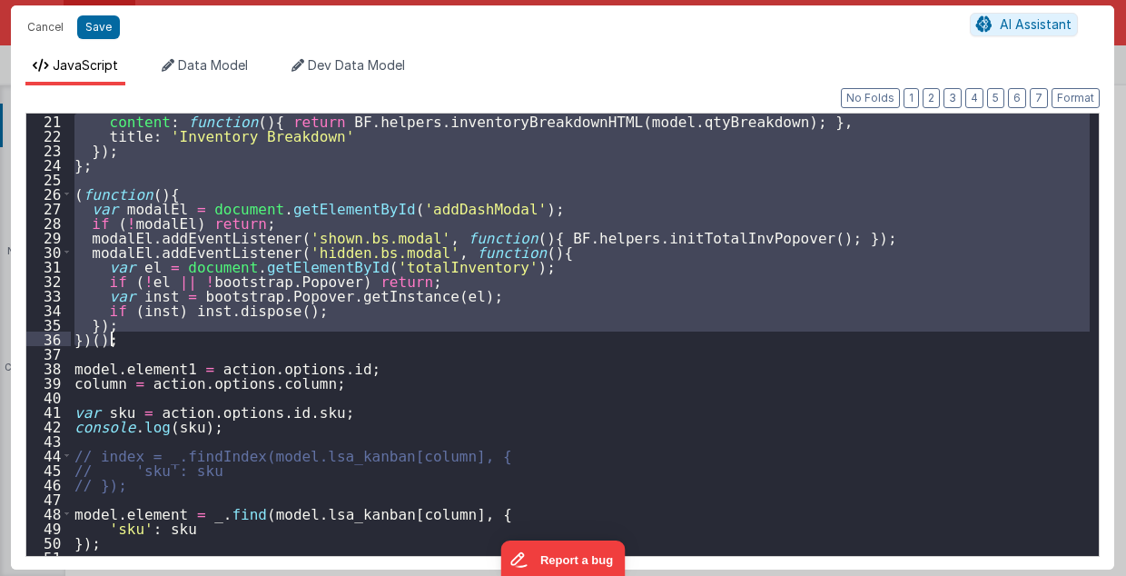
drag, startPoint x: 74, startPoint y: 201, endPoint x: 114, endPoint y: 343, distance: 148.1
click at [114, 343] on div "content : function ( ) { return BF . helpers . inventoryBreakdownHTML ( model .…" at bounding box center [581, 350] width 1020 height 472
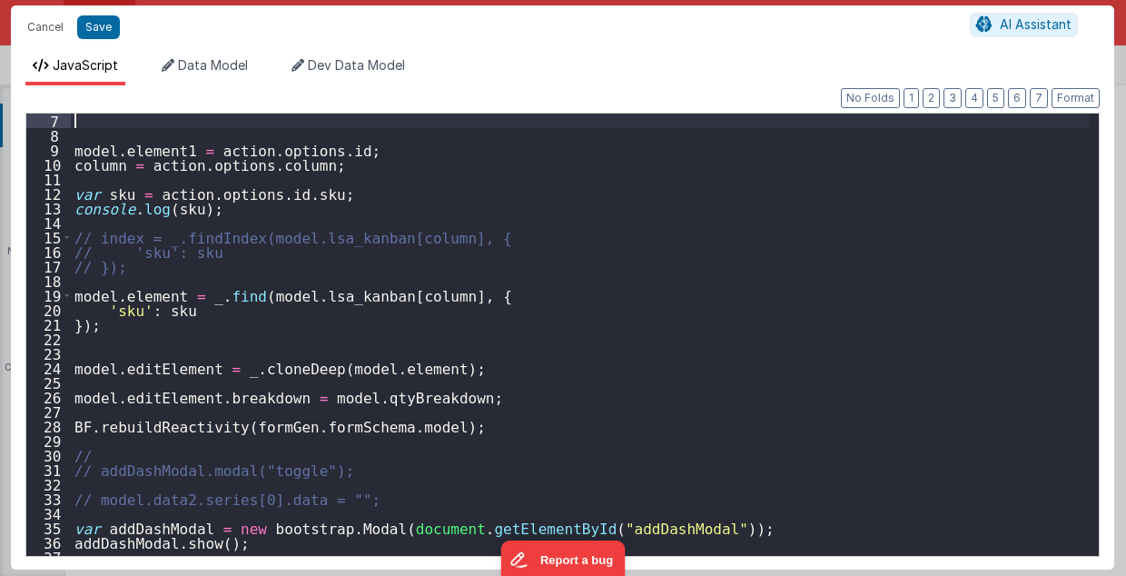
scroll to position [87, 0]
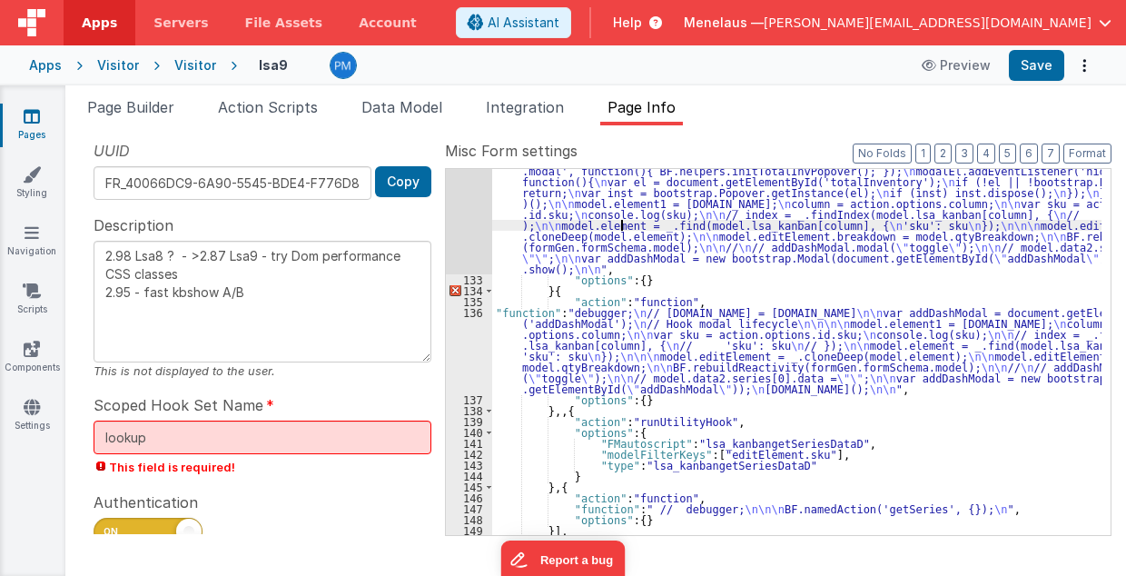
click at [623, 223] on div ""function" : "debugger; \n // [DOMAIN_NAME] = [DOMAIN_NAME] \n\n var addDashMod…" at bounding box center [797, 359] width 610 height 585
click at [543, 294] on div ""function" : "debugger; \n // [DOMAIN_NAME] = [DOMAIN_NAME] \n\n var addDashMod…" at bounding box center [797, 359] width 610 height 585
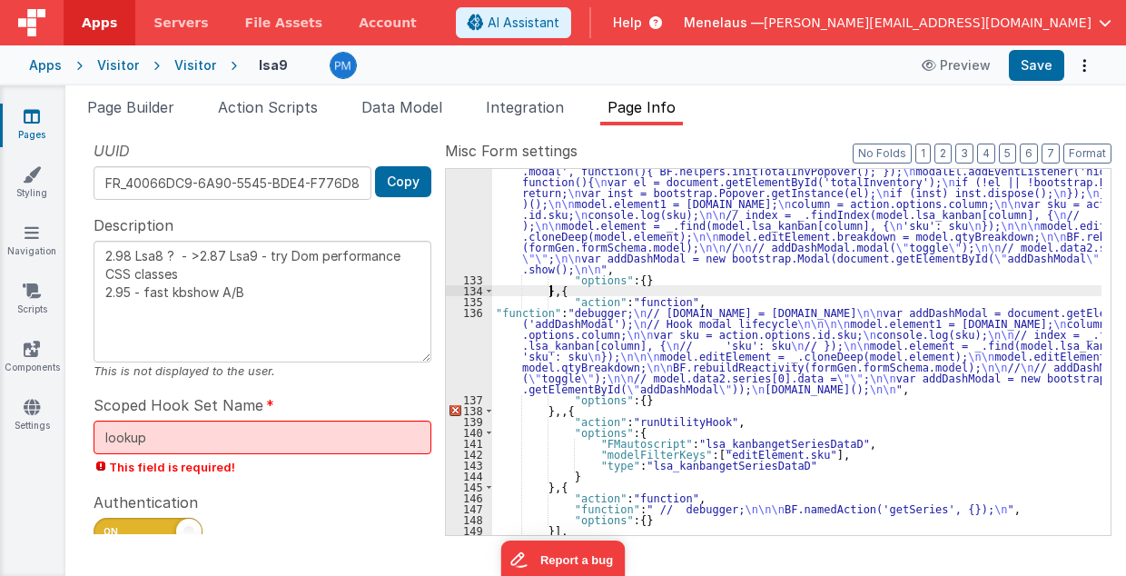
click at [613, 222] on div ""function" : "debugger; \n // [DOMAIN_NAME] = [DOMAIN_NAME] \n\n var addDashMod…" at bounding box center [797, 359] width 610 height 585
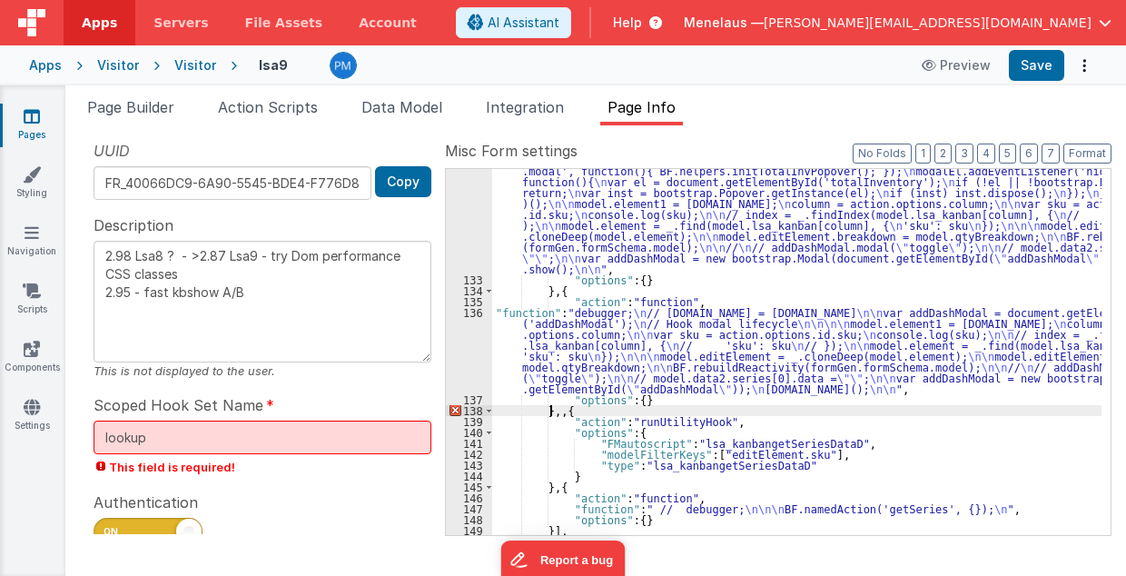
click at [550, 412] on div ""function" : "debugger; \n // [DOMAIN_NAME] = [DOMAIN_NAME] \n\n var addDashMod…" at bounding box center [797, 359] width 610 height 585
type textarea "2.98 Lsa8 ? - >2.87 Lsa9 - try Dom performance CSS classes 2.95 - fast kbshow A…"
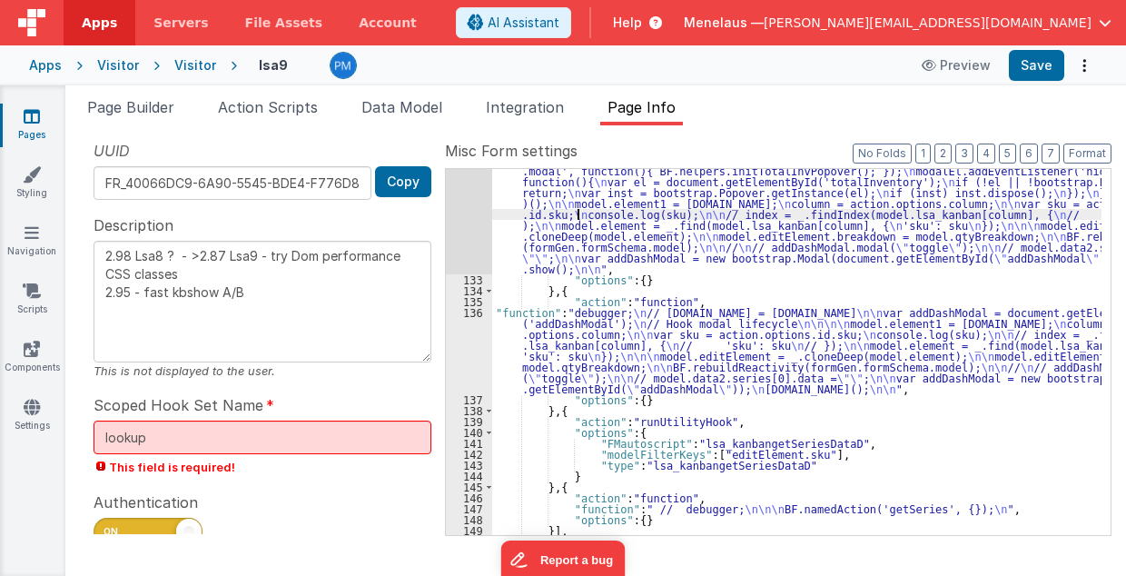
click at [577, 215] on div ""function" : "debugger; \n // [DOMAIN_NAME] = [DOMAIN_NAME] \n\n var addDashMod…" at bounding box center [797, 359] width 610 height 585
click at [474, 211] on div "132" at bounding box center [469, 170] width 46 height 207
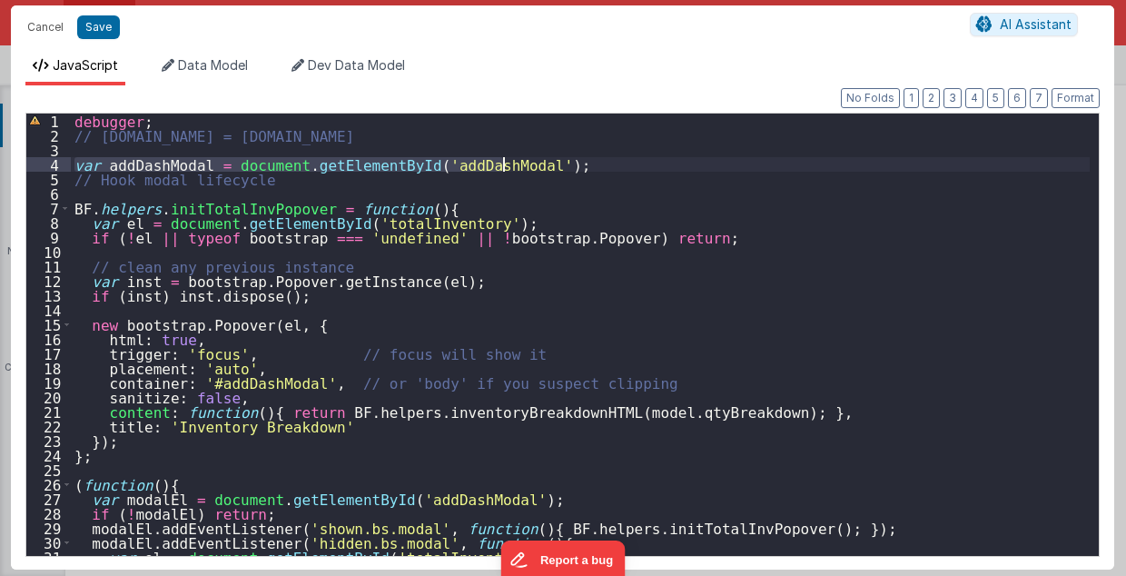
drag, startPoint x: 72, startPoint y: 158, endPoint x: 529, endPoint y: 156, distance: 456.9
click at [529, 156] on div "debugger ; // [DOMAIN_NAME] = [DOMAIN_NAME] var addDashModal = document . getEl…" at bounding box center [581, 350] width 1020 height 472
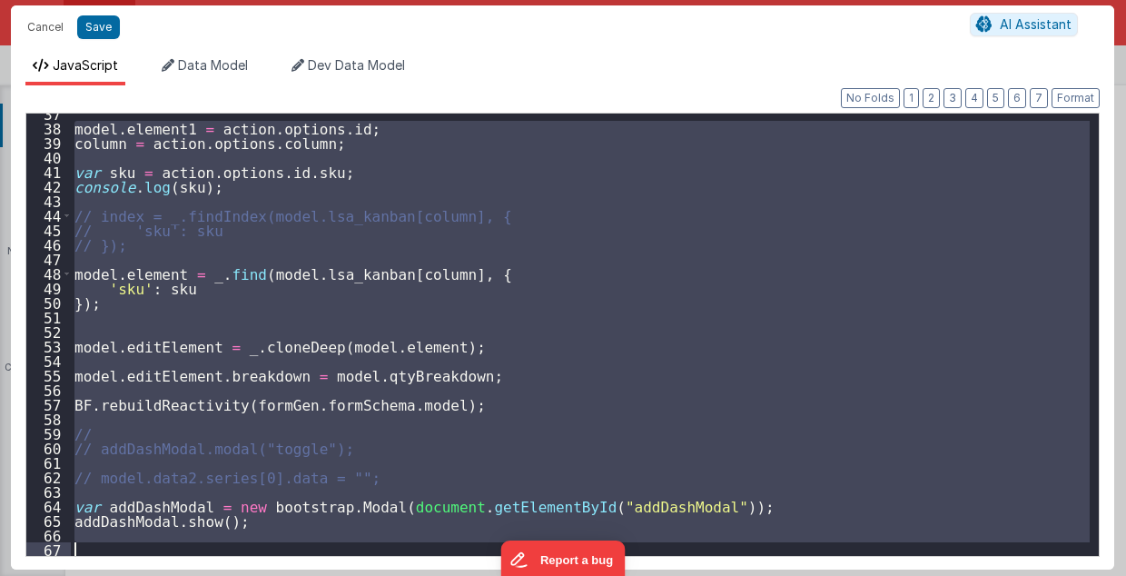
scroll to position [531, 0]
drag, startPoint x: 73, startPoint y: 399, endPoint x: 110, endPoint y: 578, distance: 182.8
click at [110, 575] on html "Cancel Save AI Assistant JavaScript Data Model Dev Data Model Format 7 6 5 4 3 …" at bounding box center [563, 288] width 1126 height 576
click at [87, 487] on div "model . element1 = action . options . id ; column = action . options . column ;…" at bounding box center [580, 335] width 1019 height 442
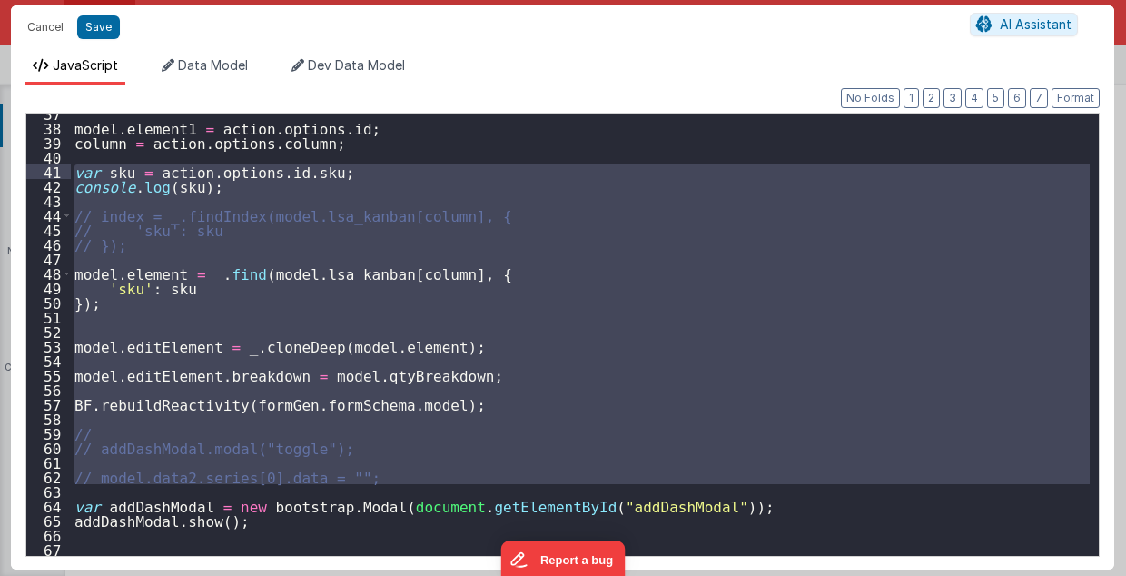
drag, startPoint x: 86, startPoint y: 487, endPoint x: 64, endPoint y: 167, distance: 320.6
click at [64, 167] on div "37 38 39 40 41 42 43 44 45 46 47 48 49 50 51 52 53 54 55 56 57 58 59 60 61 62 6…" at bounding box center [562, 335] width 1075 height 444
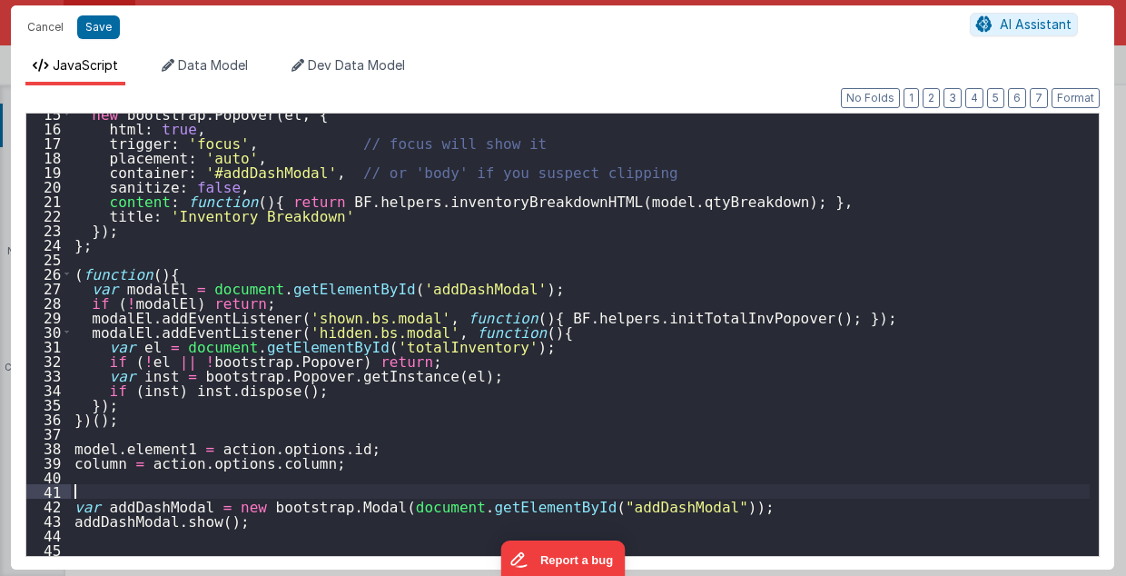
scroll to position [211, 0]
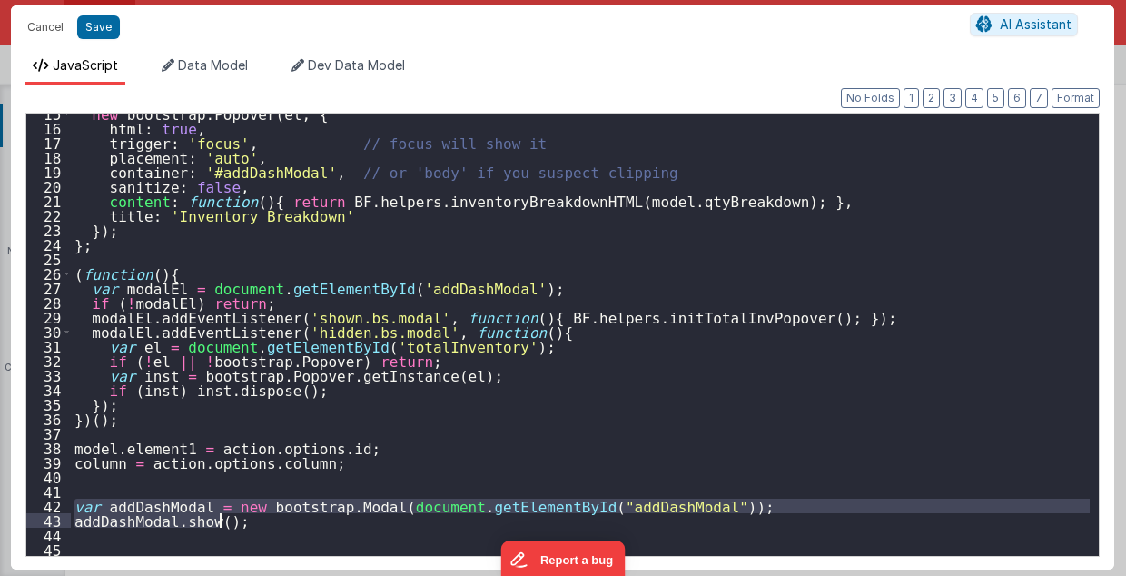
drag, startPoint x: 74, startPoint y: 505, endPoint x: 257, endPoint y: 519, distance: 183.1
click at [257, 519] on div "new bootstrap . Popover ( el , { html : true , trigger : 'focus' , // focus wil…" at bounding box center [581, 342] width 1020 height 472
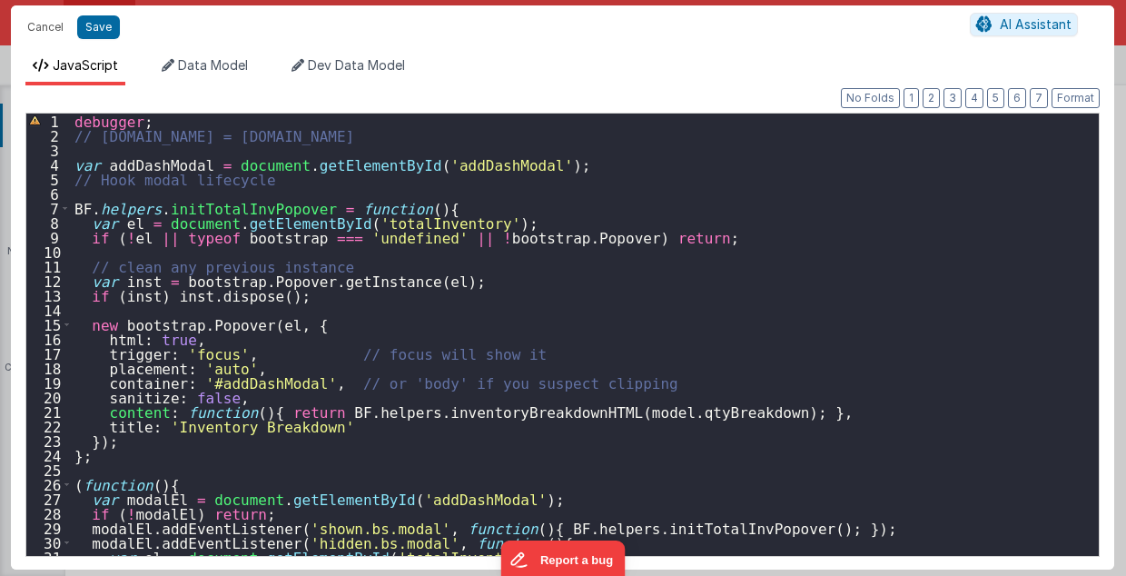
scroll to position [0, 0]
click at [530, 162] on div "debugger ; // [DOMAIN_NAME] = [DOMAIN_NAME] var addDashModal = document . getEl…" at bounding box center [581, 350] width 1020 height 472
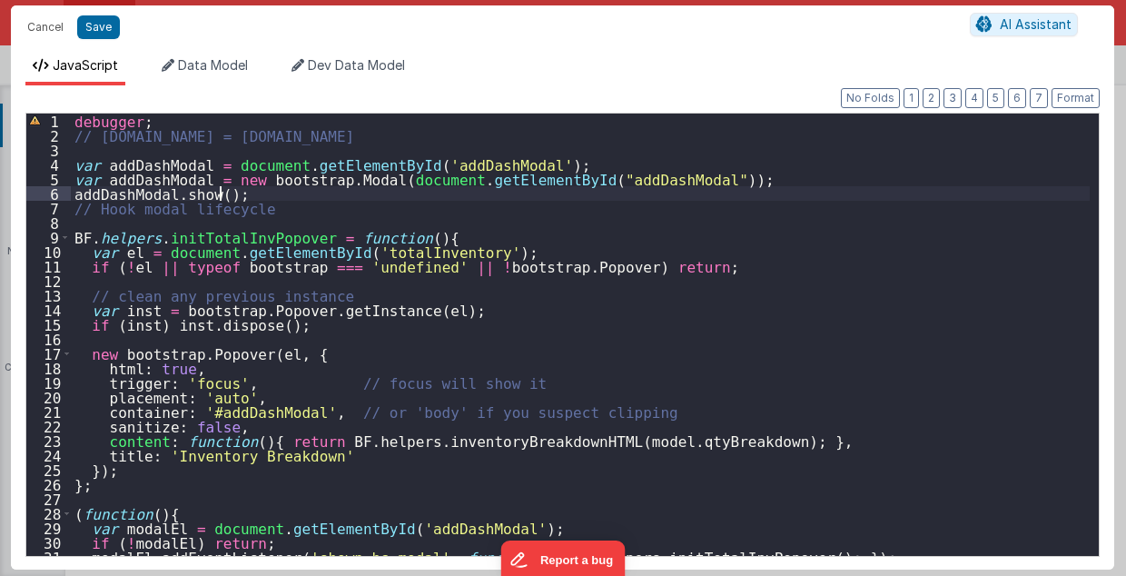
type textarea "2.98 Lsa8 ? - >2.87 Lsa9 - try Dom performance CSS classes 2.95 - fast kbshow A…"
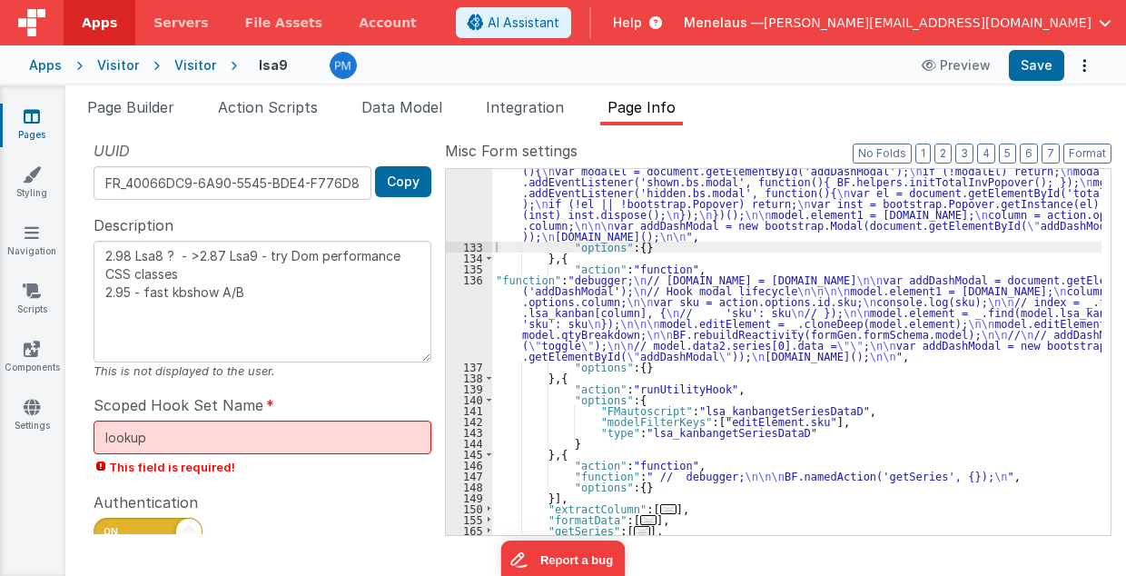
click at [976, 413] on div ""function" : "debugger; \n // [DOMAIN_NAME] = [DOMAIN_NAME] \n\n var addDashMod…" at bounding box center [797, 343] width 610 height 552
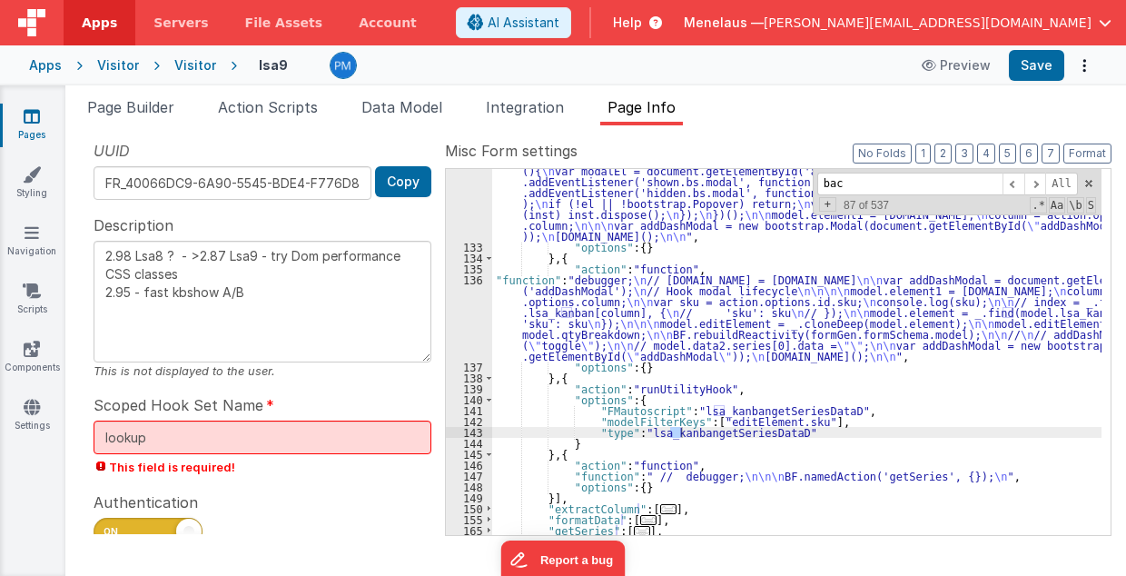
scroll to position [590, 0]
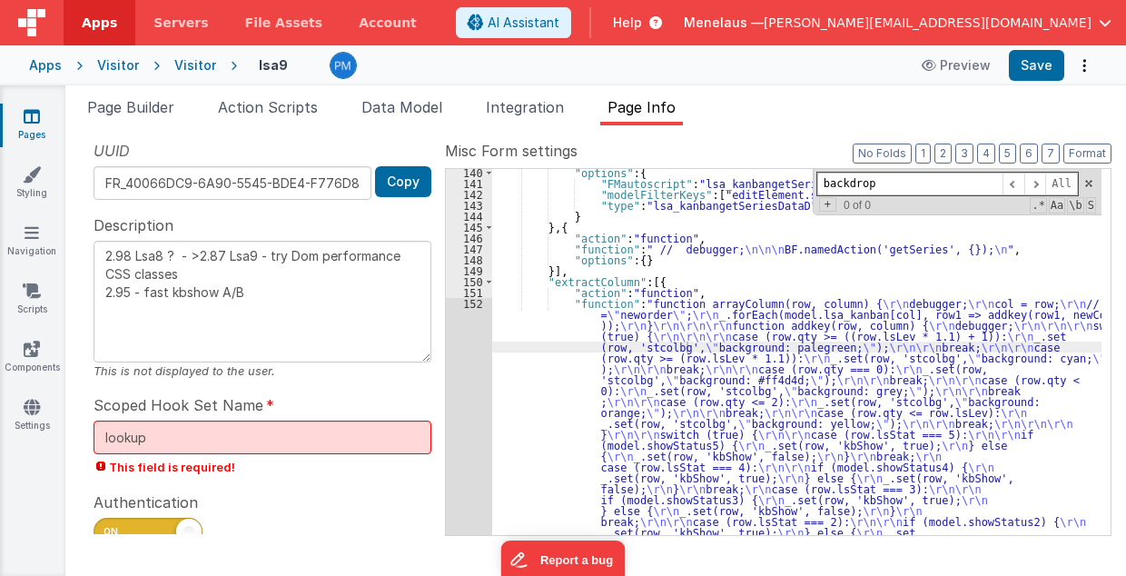
drag, startPoint x: 881, startPoint y: 189, endPoint x: 818, endPoint y: 187, distance: 63.6
click at [818, 187] on div "backdrop All Replace All + 0 of 0 .* Aa \b S" at bounding box center [957, 192] width 289 height 46
type input "backdrop"
click at [165, 104] on span "Page Builder" at bounding box center [130, 107] width 87 height 18
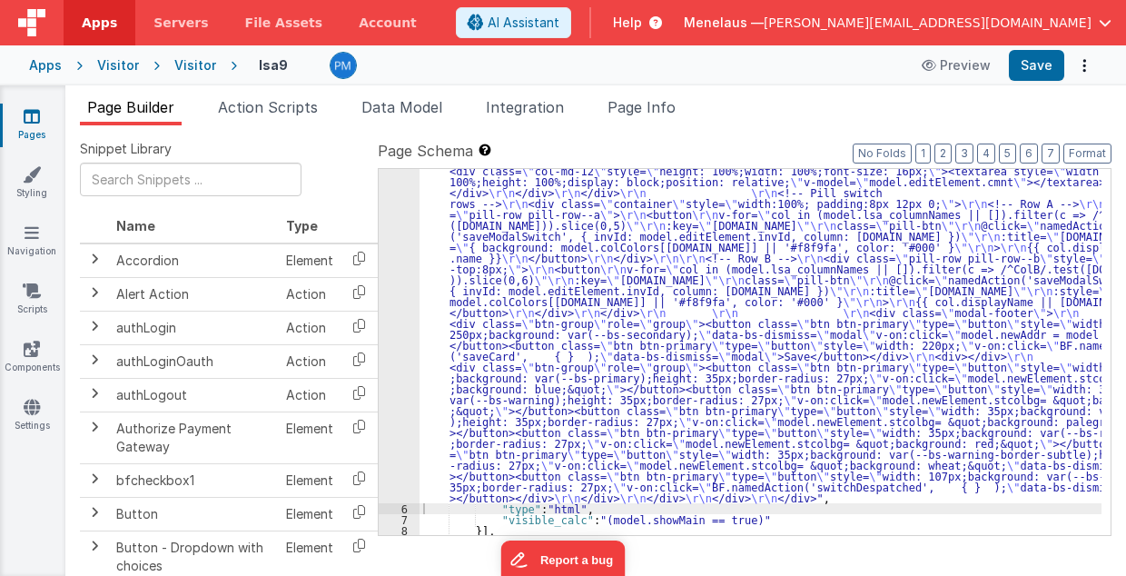
click at [794, 216] on div ""html" : "<div class= \" modal modal-xlg \" role= \" dialog \" tabindex= \" -1 …" at bounding box center [761, 370] width 683 height 1021
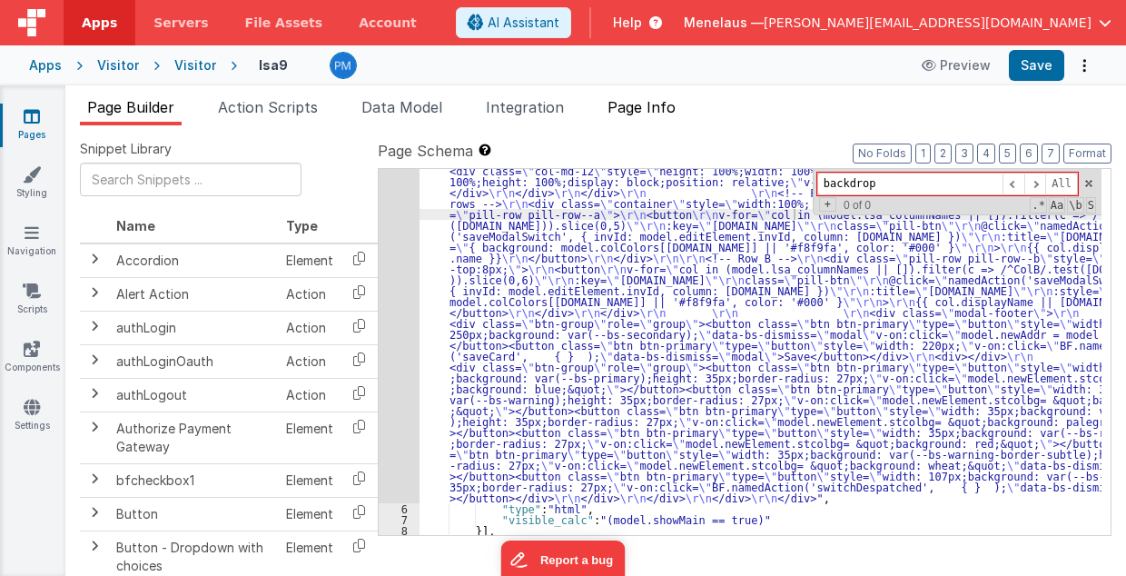
type input "backdrop"
click at [638, 108] on span "Page Info" at bounding box center [642, 107] width 68 height 18
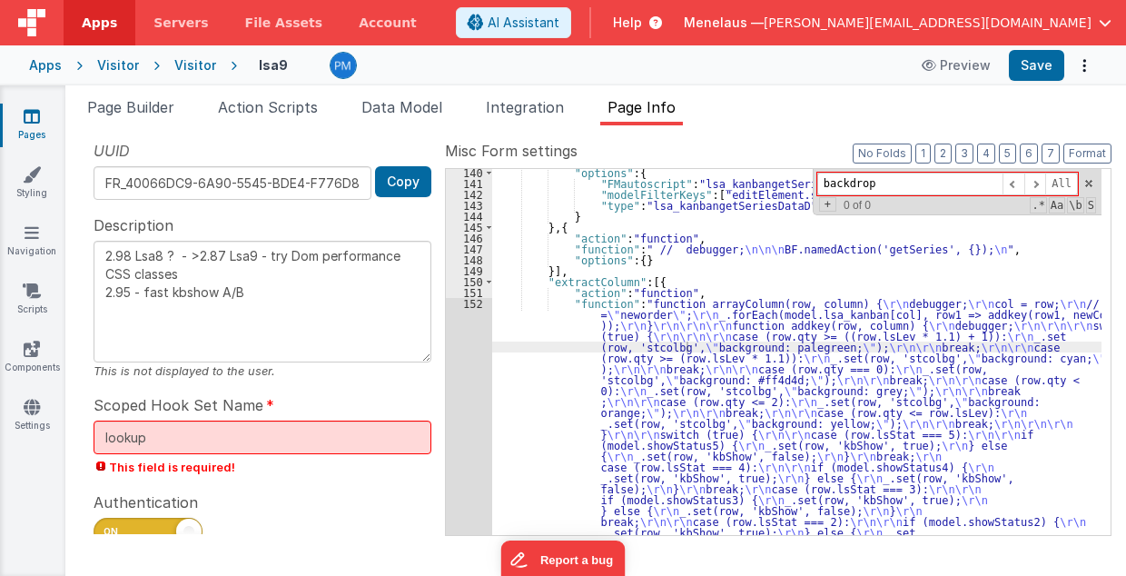
click at [1001, 270] on div ""options" : { "FMautoscript" : "lsa_kanbangetSeriesDataD" , "modelFilterKeys" :…" at bounding box center [797, 585] width 610 height 836
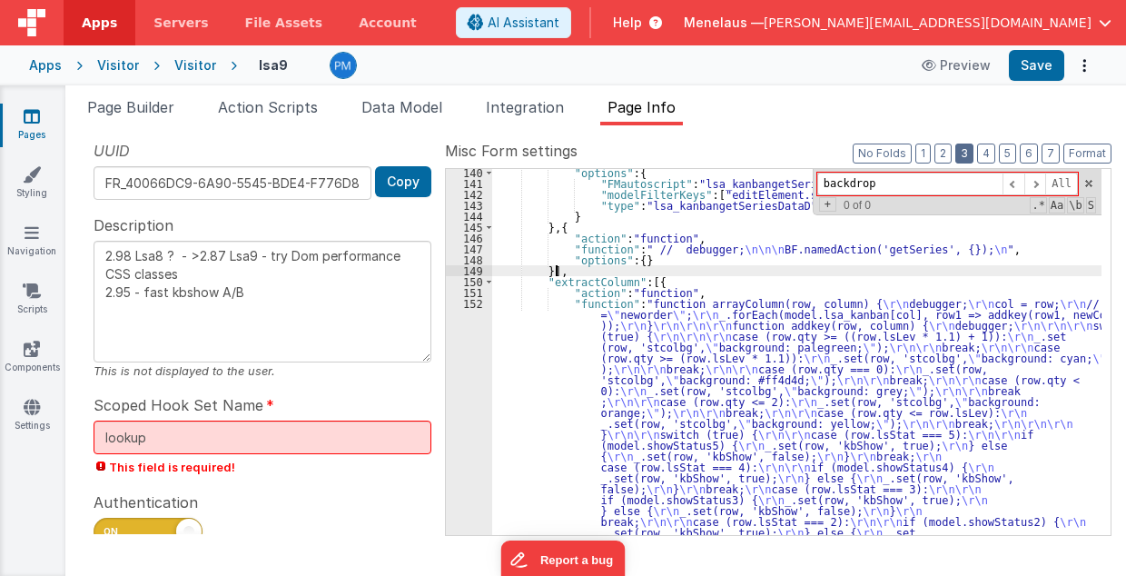
click at [972, 156] on button "3" at bounding box center [965, 154] width 18 height 20
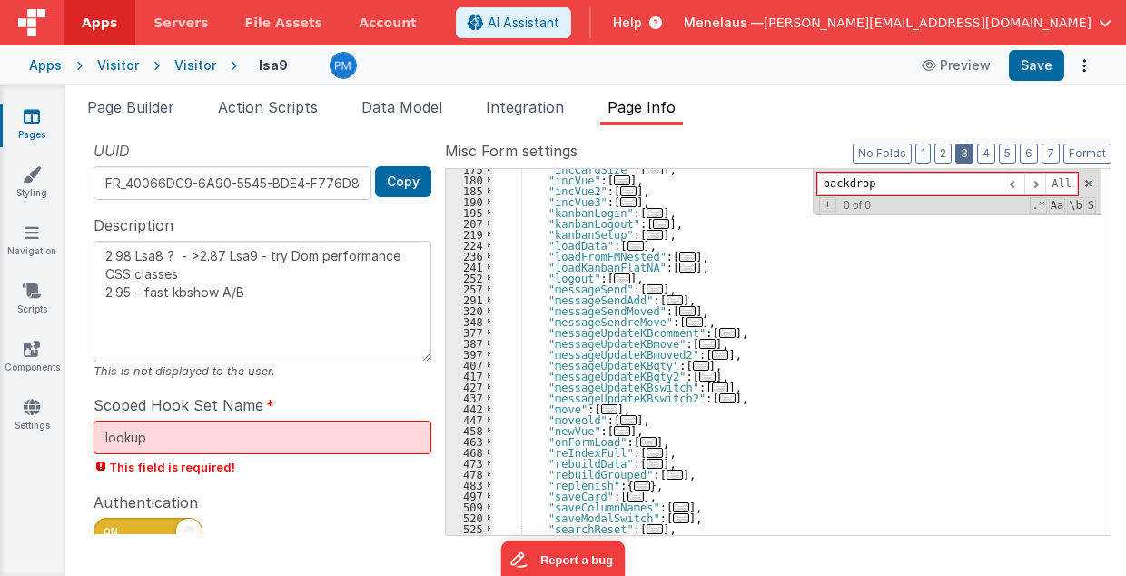
scroll to position [300, 0]
click at [647, 234] on span "..." at bounding box center [655, 235] width 16 height 10
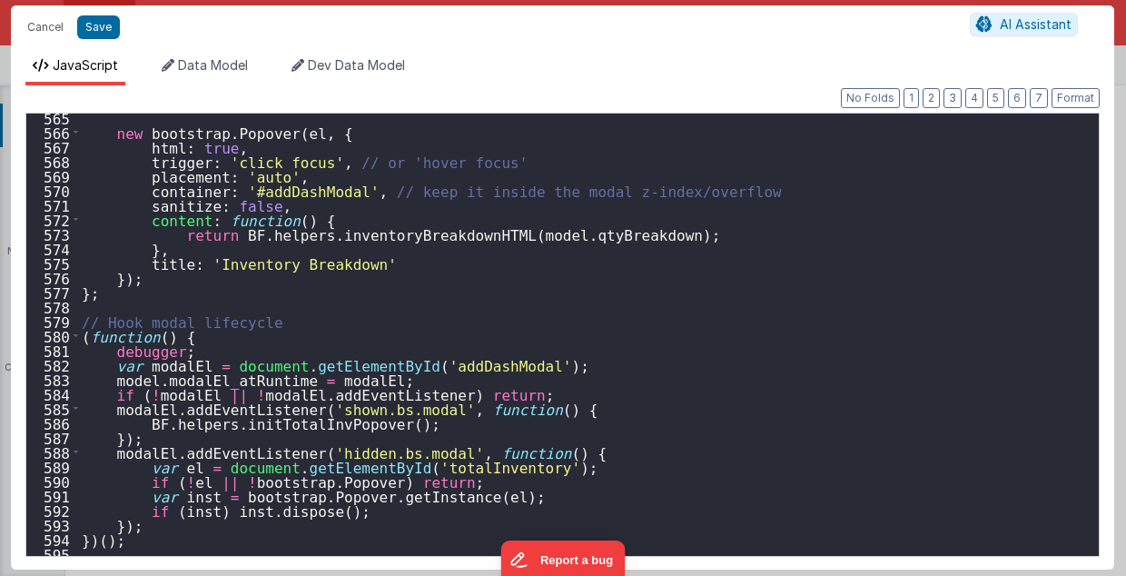
scroll to position [8219, 0]
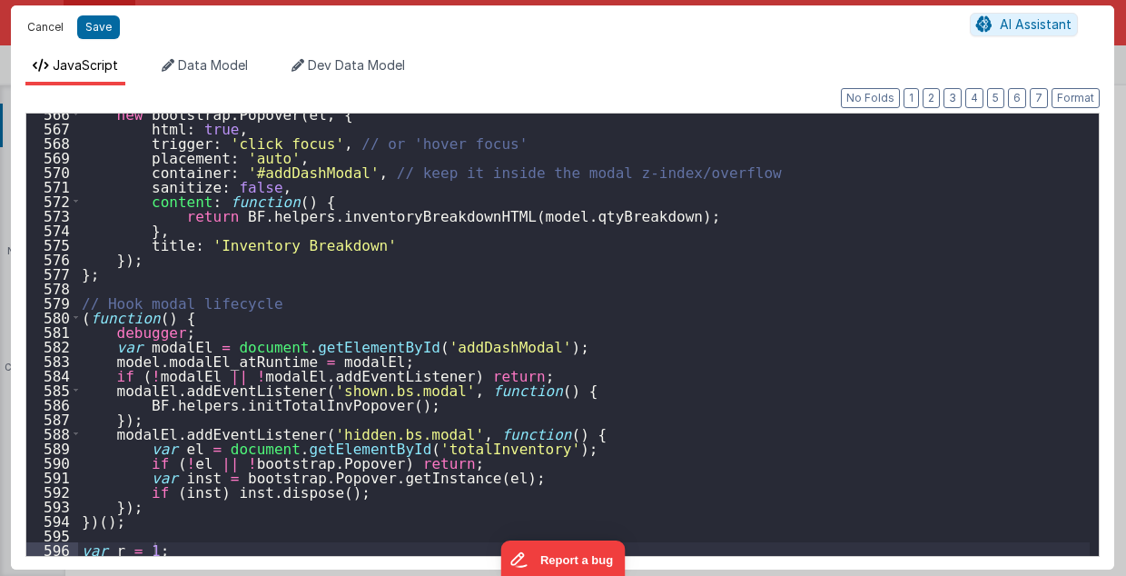
drag, startPoint x: 56, startPoint y: 26, endPoint x: 707, endPoint y: 247, distance: 686.9
click at [56, 25] on button "Cancel" at bounding box center [45, 27] width 55 height 25
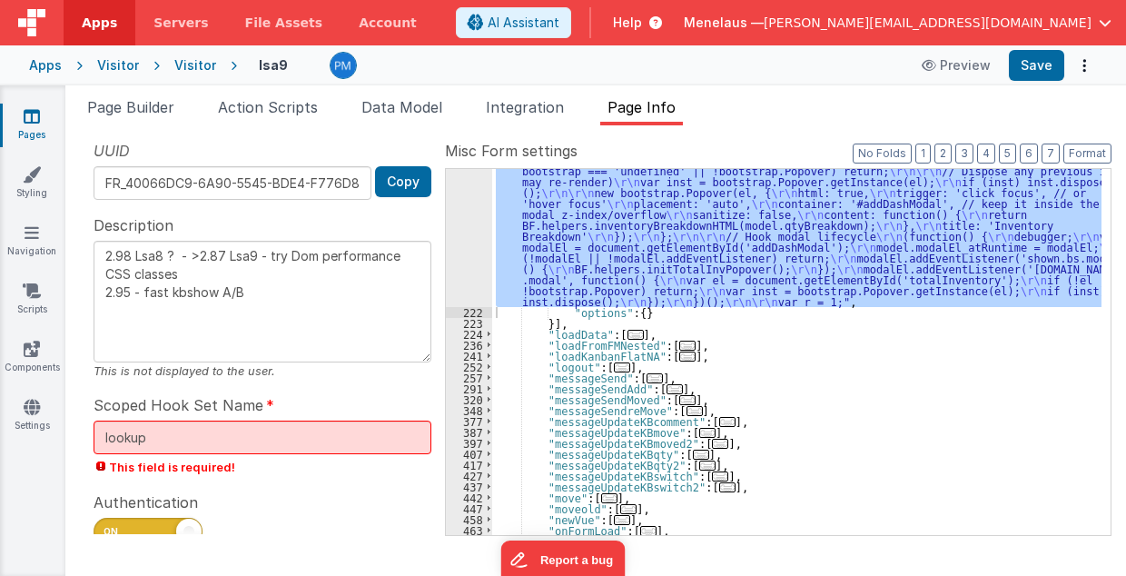
scroll to position [2362, 0]
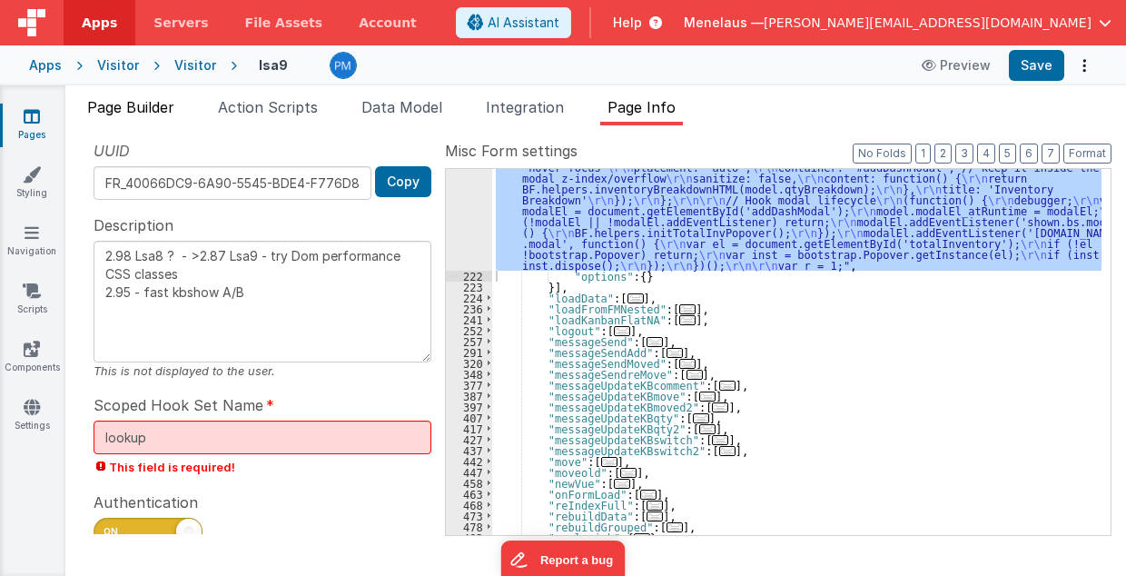
click at [164, 111] on span "Page Builder" at bounding box center [130, 107] width 87 height 18
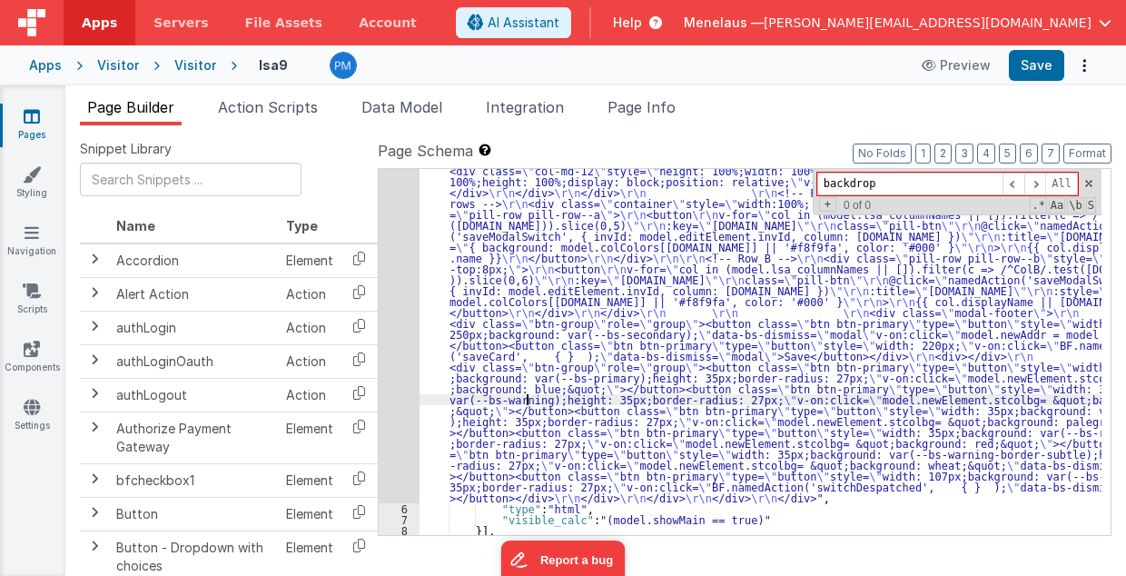
click at [529, 398] on div ""html" : "<div class= \" modal modal-xlg \" role= \" dialog \" tabindex= \" -1 …" at bounding box center [761, 370] width 683 height 1021
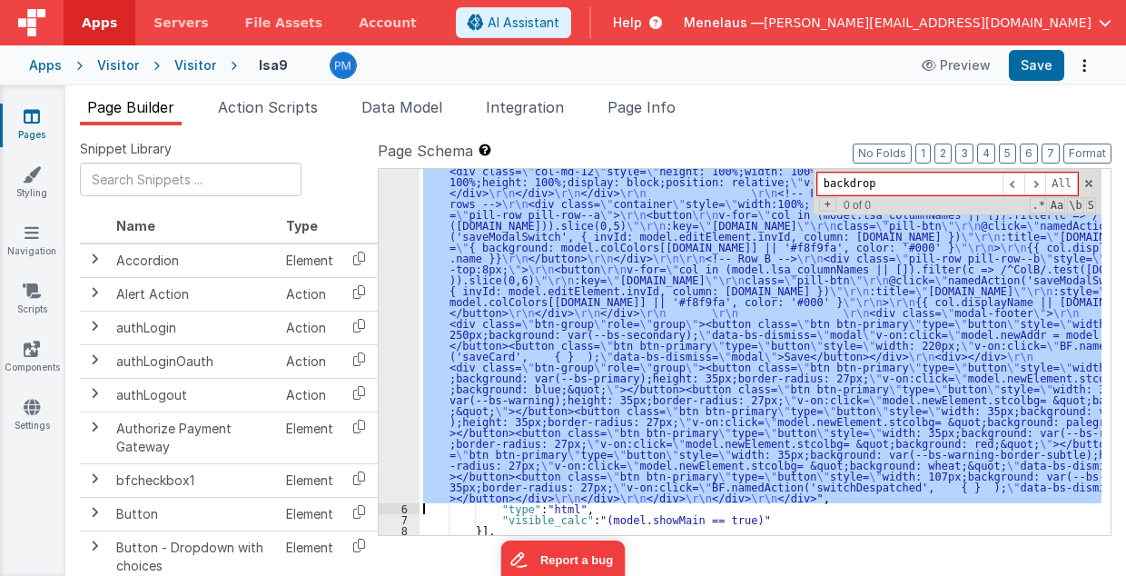
click at [402, 381] on div "5" at bounding box center [399, 181] width 41 height 643
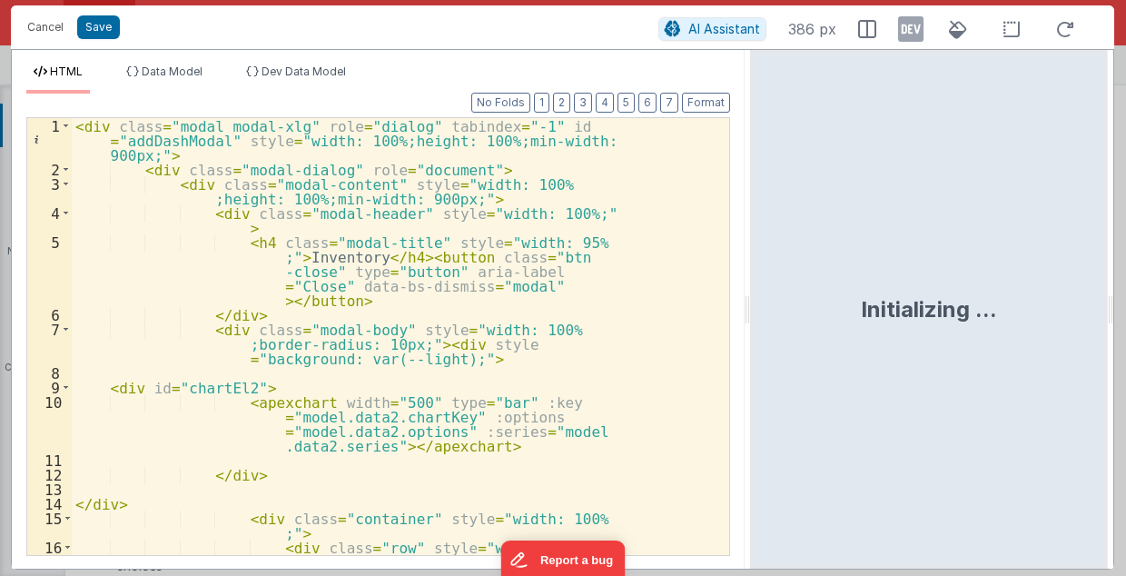
drag, startPoint x: 560, startPoint y: 314, endPoint x: 752, endPoint y: 314, distance: 192.6
click at [752, 314] on html "Cancel Save AI Assistant 386 px HTML Data Model Dev Data Model Format 7 6 5 4 3…" at bounding box center [563, 288] width 1126 height 576
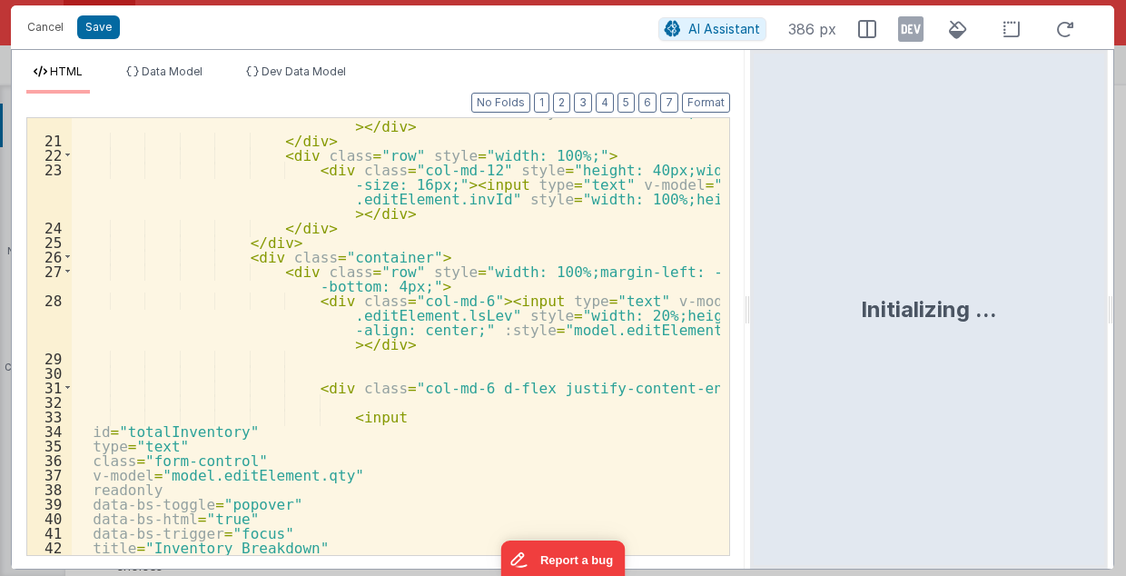
scroll to position [647, 0]
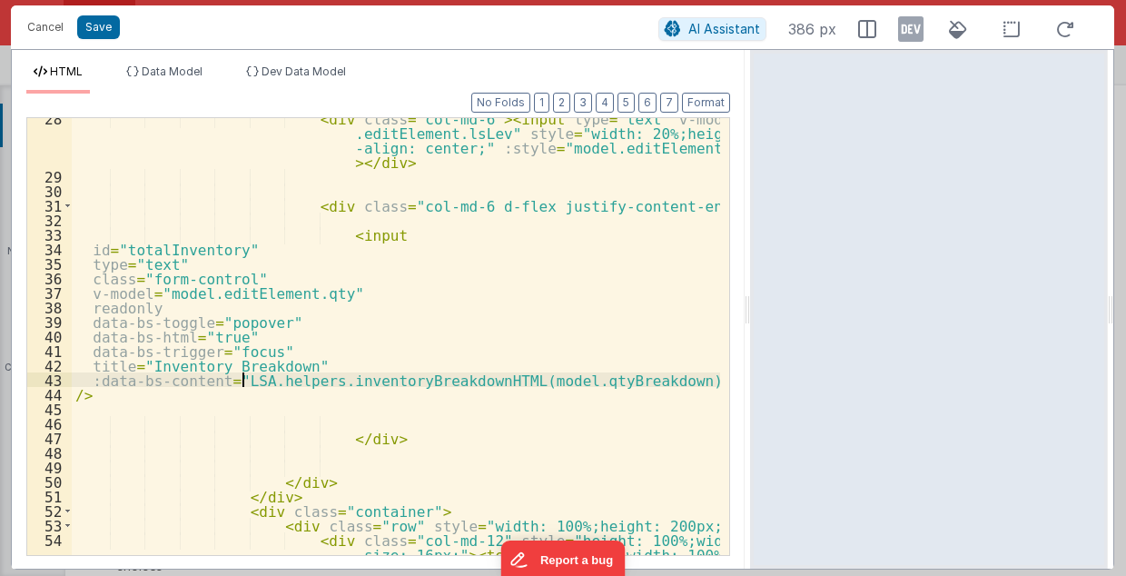
click at [240, 382] on div "< div class = "col-md-6" > < input type = "text" v-model = "model .editElement.…" at bounding box center [397, 388] width 650 height 555
click at [107, 25] on button "Save" at bounding box center [98, 27] width 43 height 24
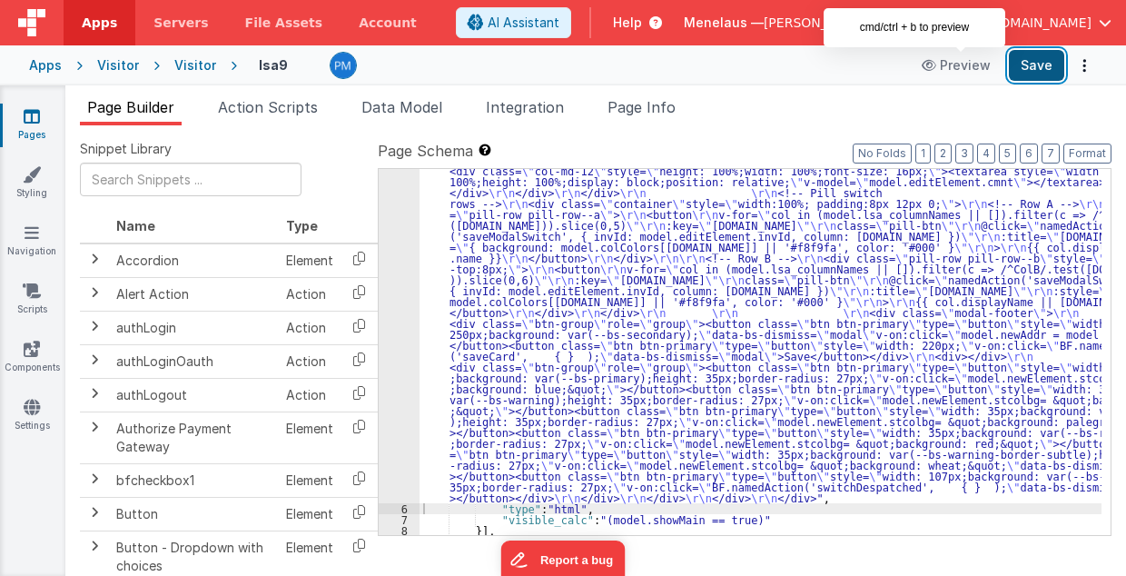
click at [1042, 59] on button "Save" at bounding box center [1036, 65] width 55 height 31
click at [1047, 70] on button "Save" at bounding box center [1036, 65] width 55 height 31
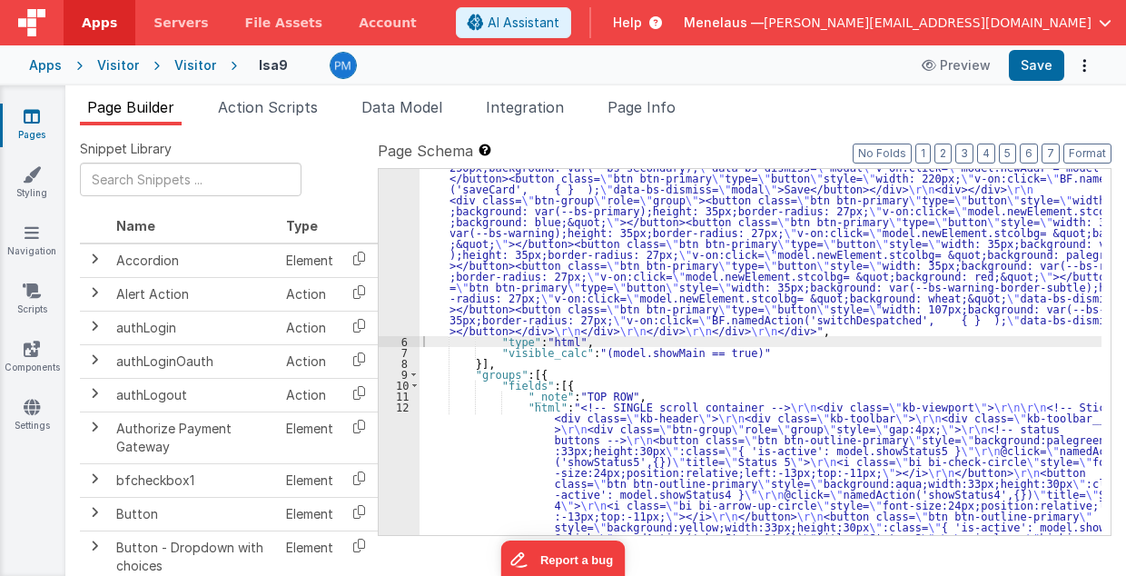
scroll to position [520, 0]
click at [661, 113] on span "Page Info" at bounding box center [642, 107] width 68 height 18
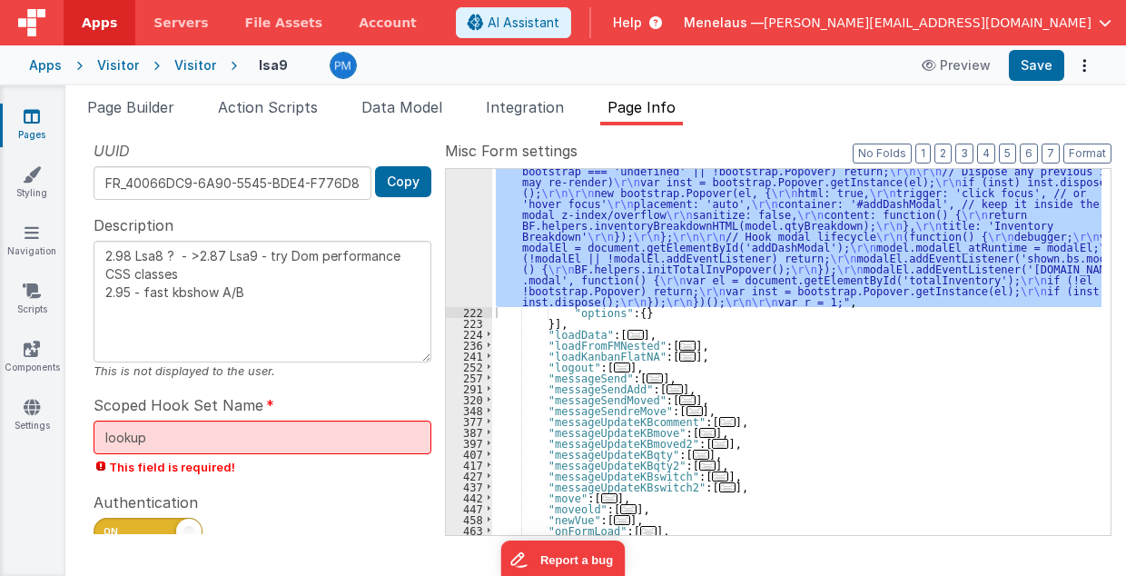
scroll to position [2325, 0]
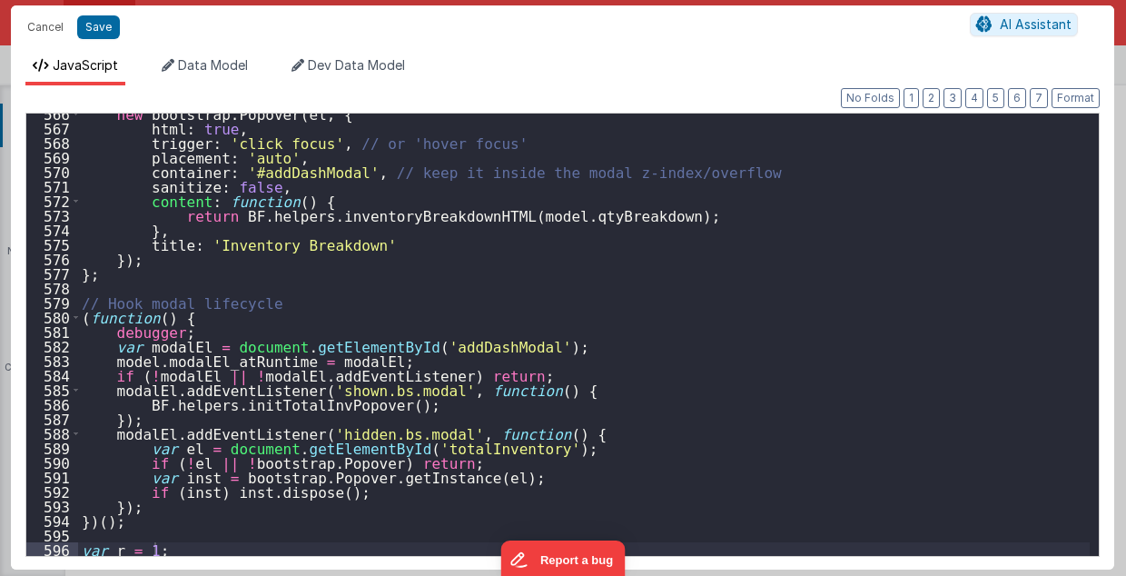
scroll to position [7932, 0]
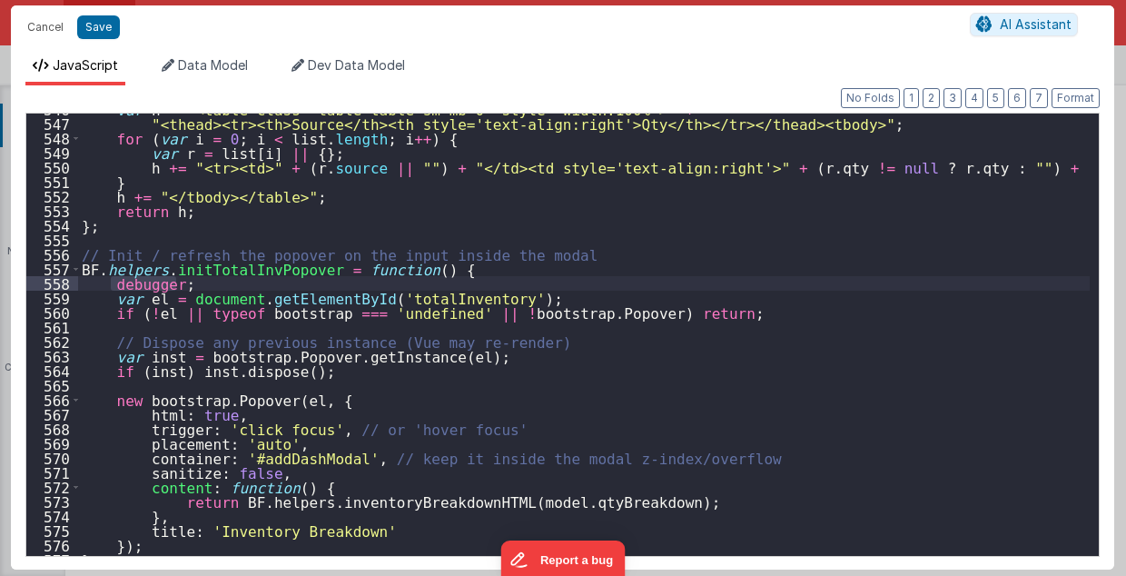
drag, startPoint x: 109, startPoint y: 281, endPoint x: 177, endPoint y: 284, distance: 68.2
click at [177, 284] on div "var h = "<table class='table table-sm mb-0' style='width:100%'>" + "<thead><tr>…" at bounding box center [584, 338] width 1013 height 472
click at [40, 30] on button "Cancel" at bounding box center [45, 27] width 55 height 25
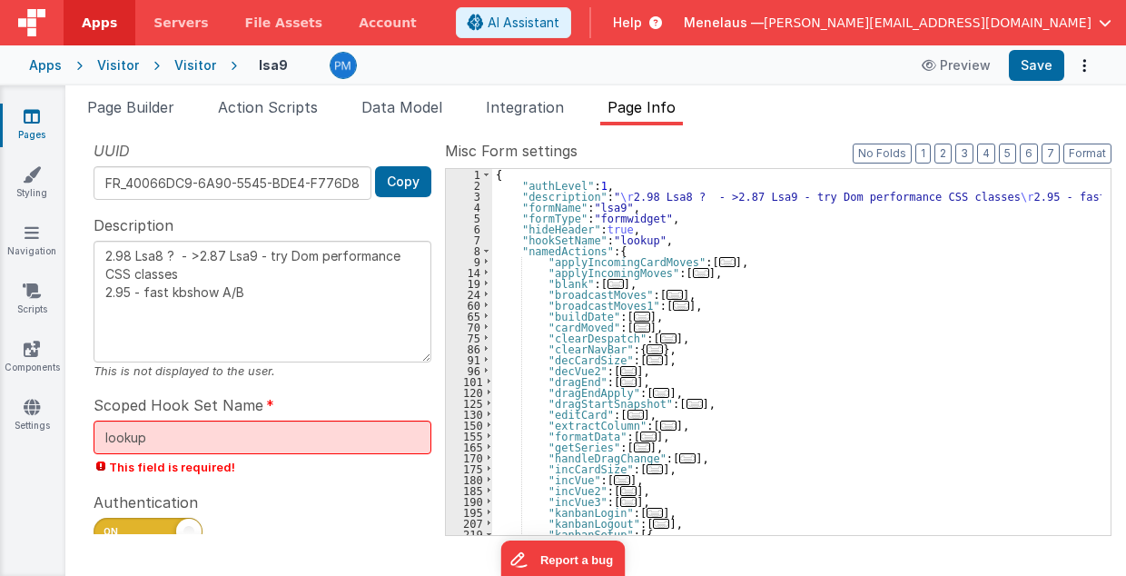
scroll to position [73, 0]
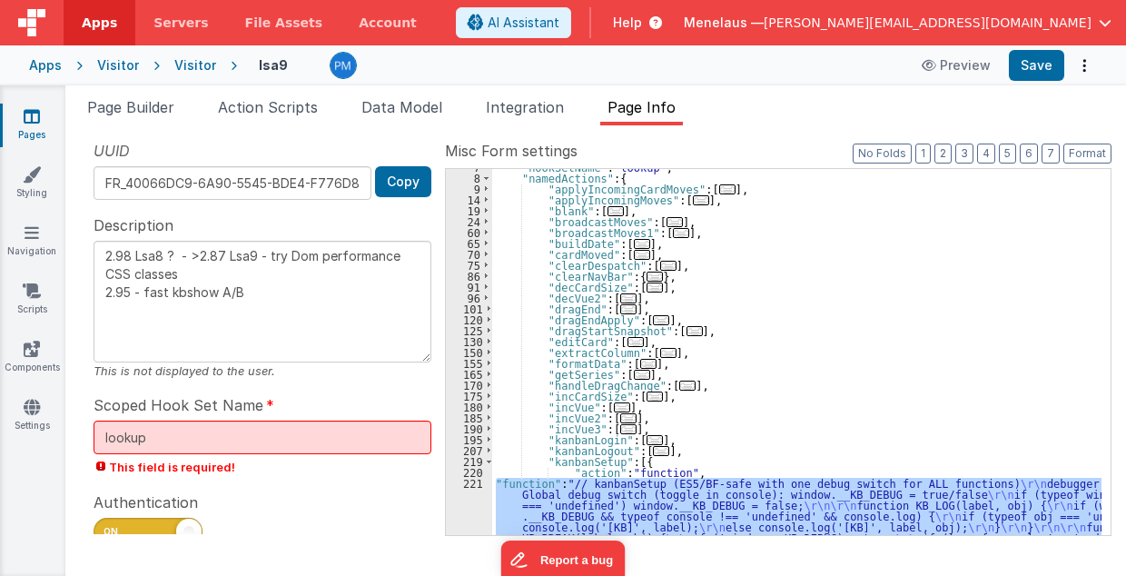
click at [628, 341] on span "..." at bounding box center [636, 342] width 16 height 10
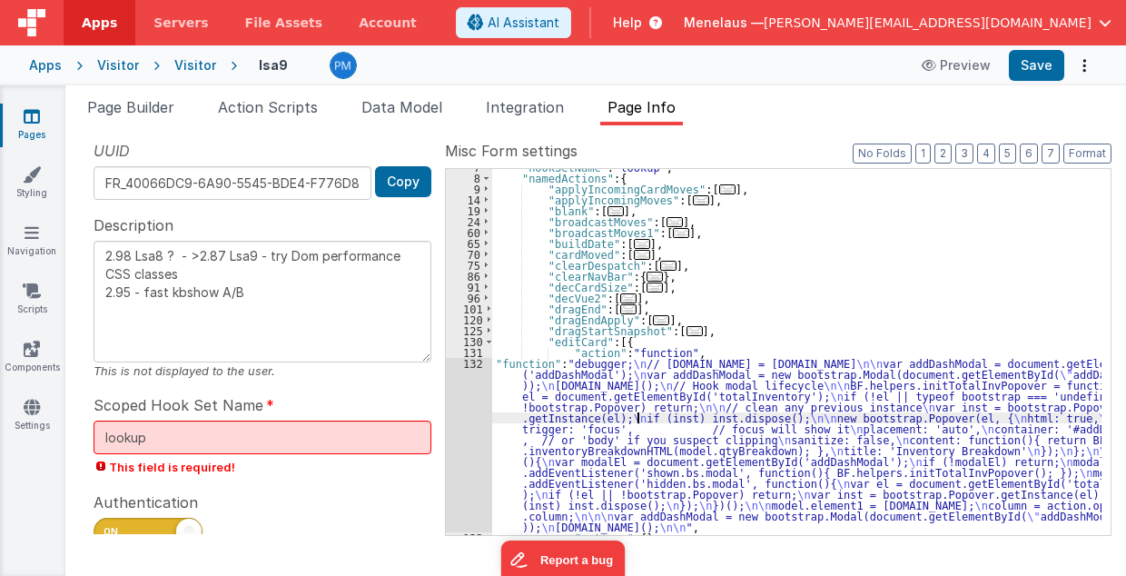
click at [640, 414] on div ""hookSetName" : "lookup" , "namedActions" : { "applyIncomingCardMoves" : [ ... …" at bounding box center [797, 356] width 610 height 389
click at [458, 440] on div "7 8 9 14 19 24 60 65 70 75 86 91 96 101 120 125 130 131 132 133 134" at bounding box center [469, 356] width 46 height 389
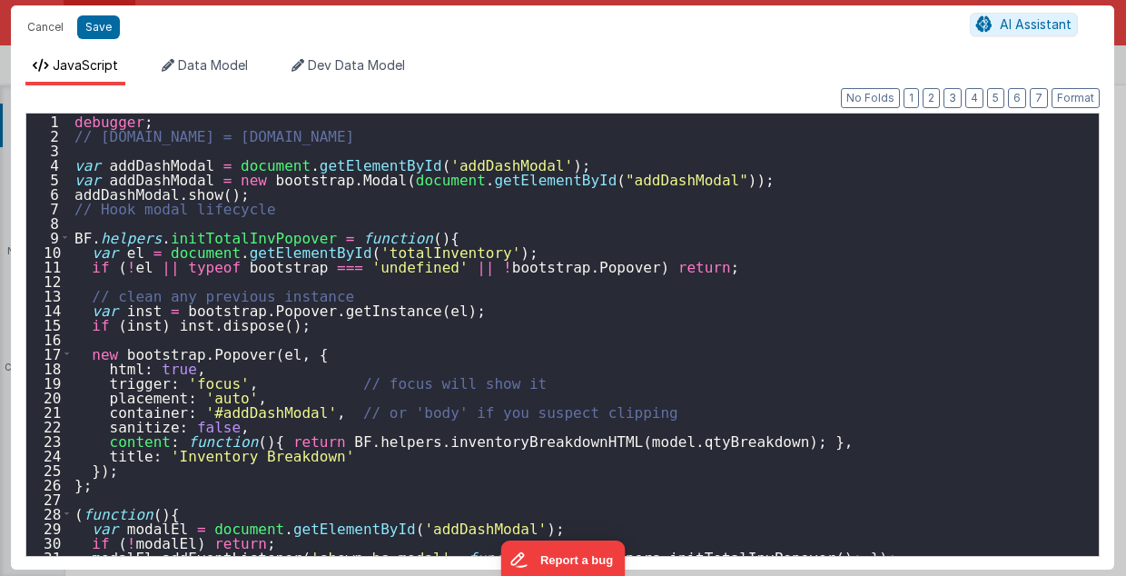
scroll to position [80, 0]
click at [419, 236] on div "debugger ; // [DOMAIN_NAME] = [DOMAIN_NAME] var addDashModal = document . getEl…" at bounding box center [581, 350] width 1020 height 472
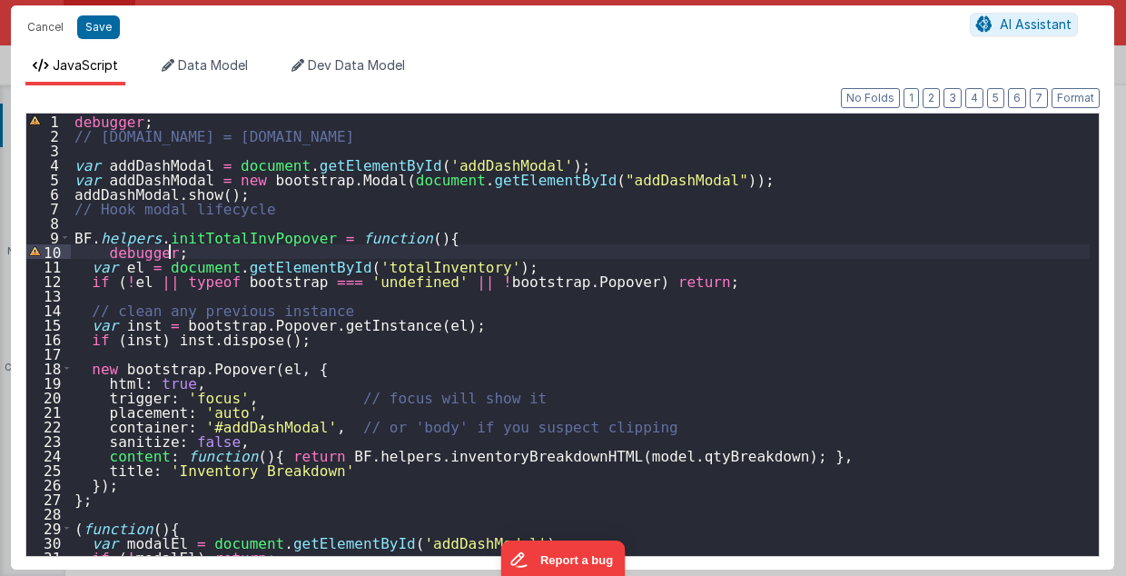
scroll to position [0, 0]
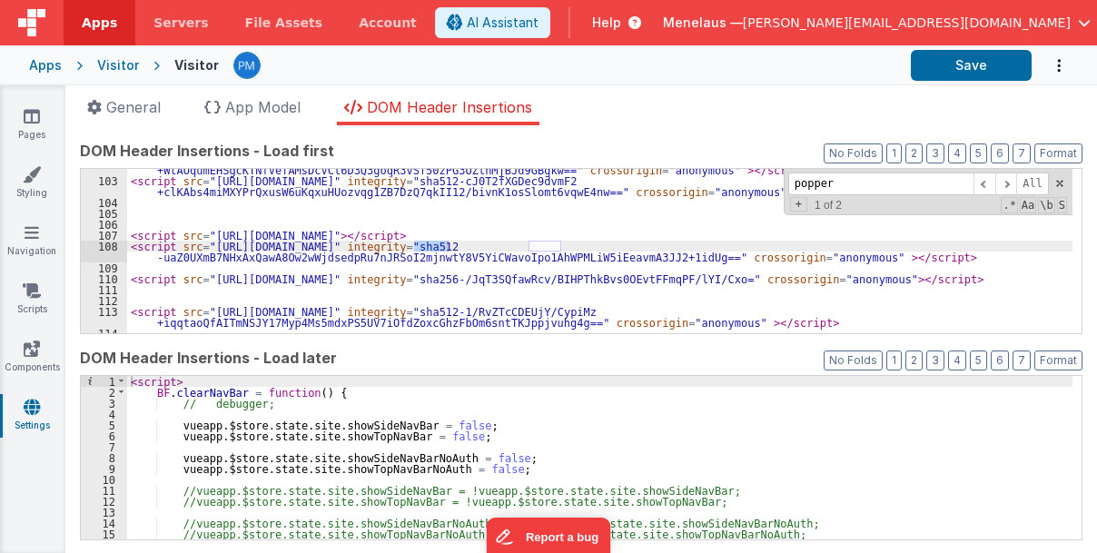
scroll to position [1215, 0]
